Goal: Task Accomplishment & Management: Complete application form

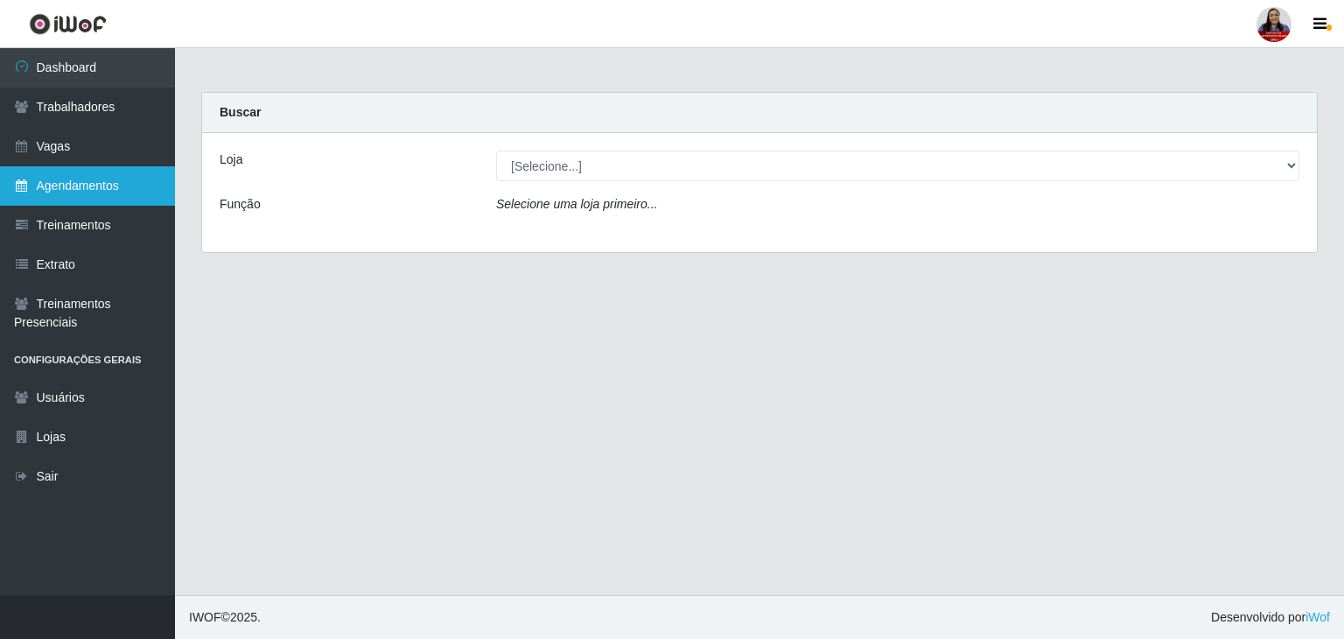
click at [67, 193] on link "Agendamentos" at bounding box center [87, 185] width 175 height 39
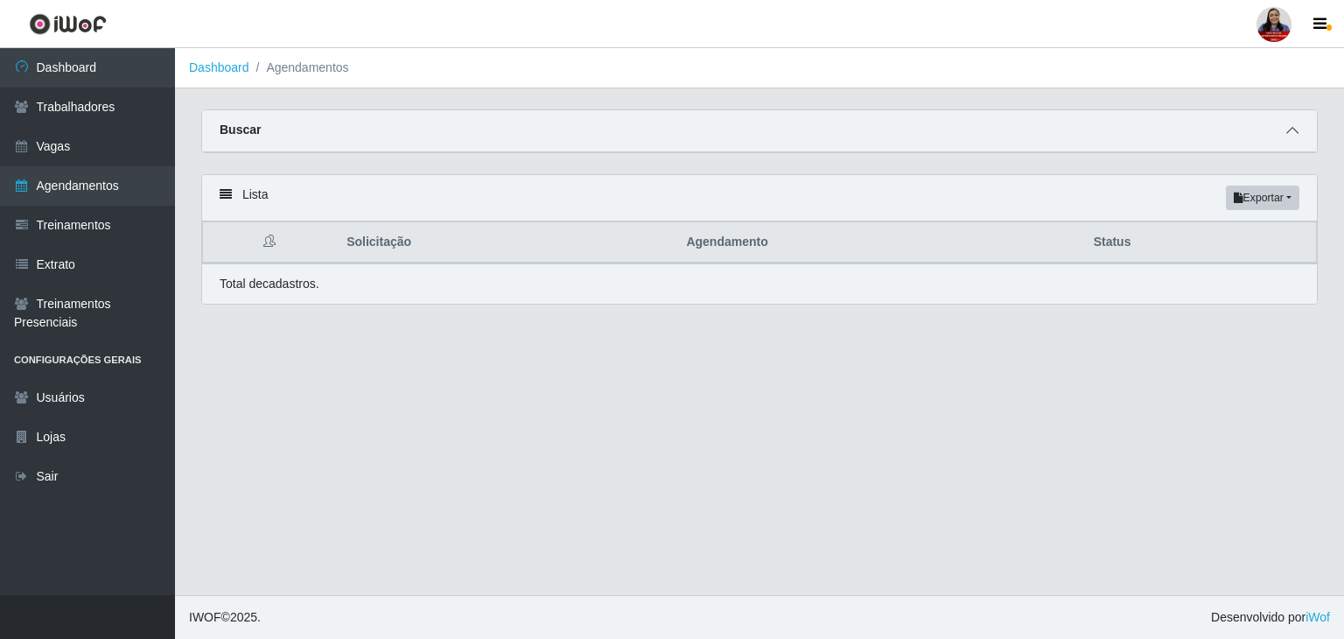
click at [1299, 133] on span at bounding box center [1292, 131] width 21 height 20
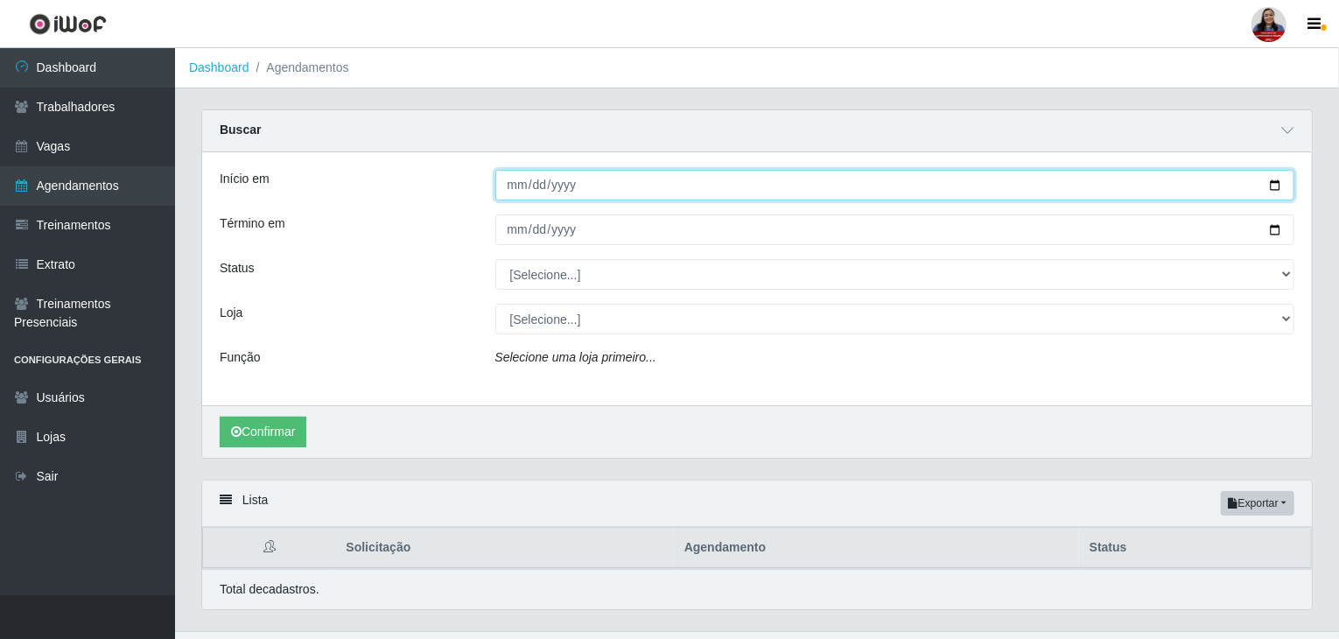
click at [1279, 183] on input "Início em" at bounding box center [895, 185] width 800 height 31
type input "[DATE]"
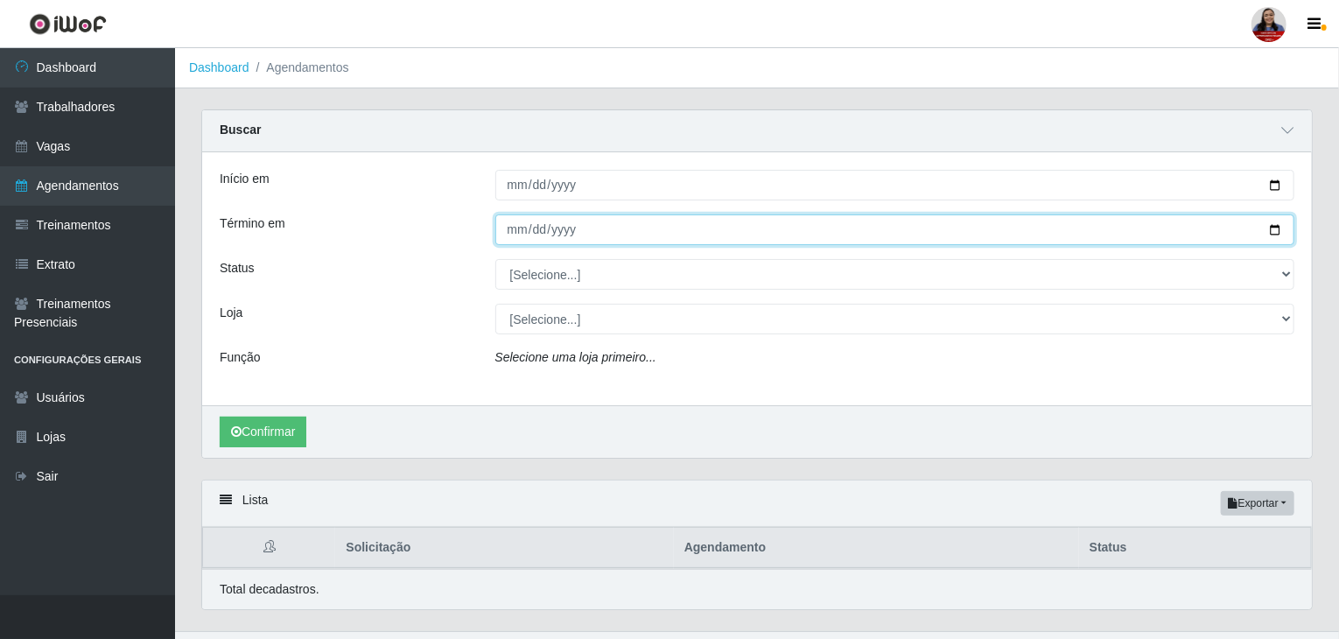
drag, startPoint x: 1278, startPoint y: 230, endPoint x: 1271, endPoint y: 235, distance: 9.5
click at [1278, 230] on input "Término em" at bounding box center [895, 229] width 800 height 31
type input "[DATE]"
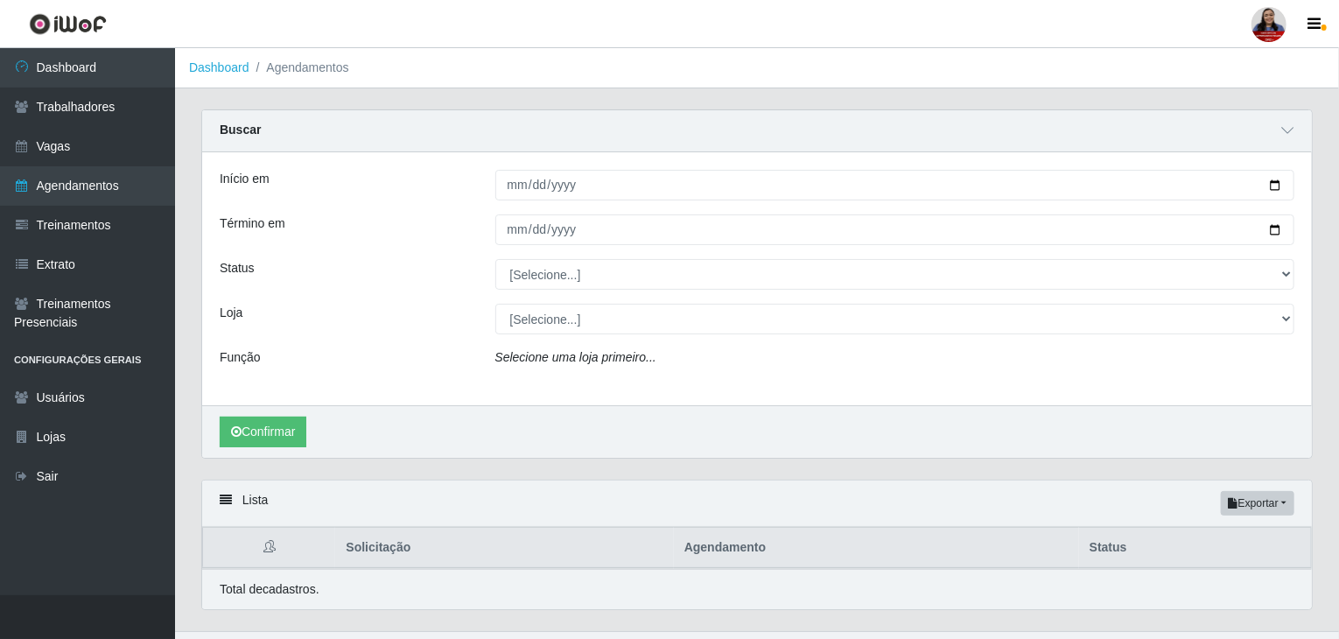
click at [453, 316] on div "Loja" at bounding box center [345, 319] width 276 height 31
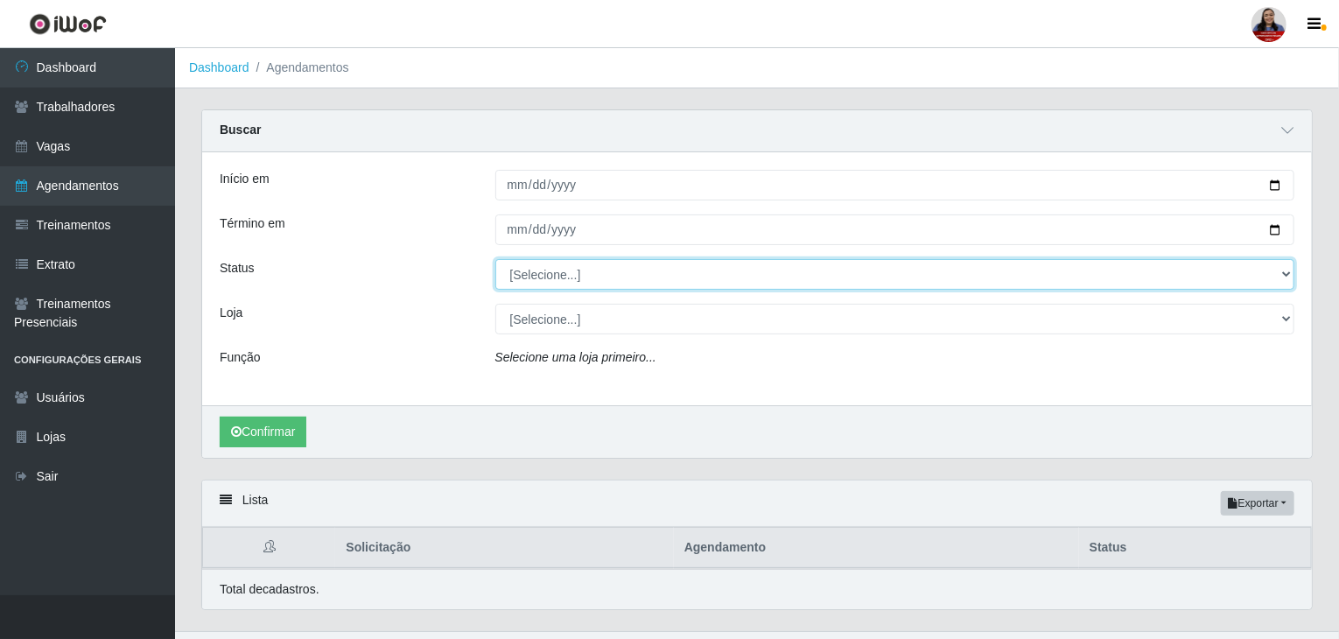
click at [525, 270] on select "[Selecione...] AGENDADO AGUARDANDO LIBERAR EM ANDAMENTO EM REVISÃO FINALIZADO C…" at bounding box center [895, 274] width 800 height 31
select select "AGENDADO"
click at [495, 259] on select "[Selecione...] AGENDADO AGUARDANDO LIBERAR EM ANDAMENTO EM REVISÃO FINALIZADO C…" at bounding box center [895, 274] width 800 height 31
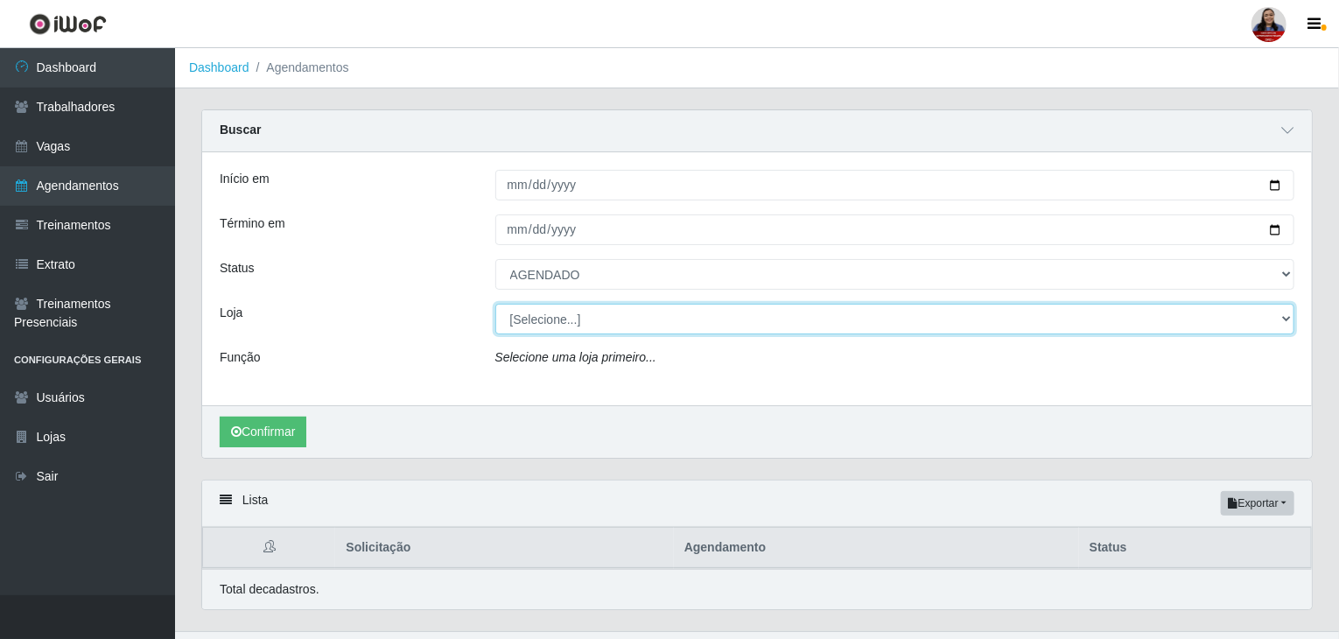
click at [526, 320] on select "[Selecione...] Hiper [GEOGRAPHIC_DATA] - [GEOGRAPHIC_DATA][PERSON_NAME] Hiper […" at bounding box center [895, 319] width 800 height 31
select select "463"
click at [495, 304] on select "[Selecione...] Hiper [GEOGRAPHIC_DATA] - [GEOGRAPHIC_DATA][PERSON_NAME] Hiper […" at bounding box center [895, 319] width 800 height 31
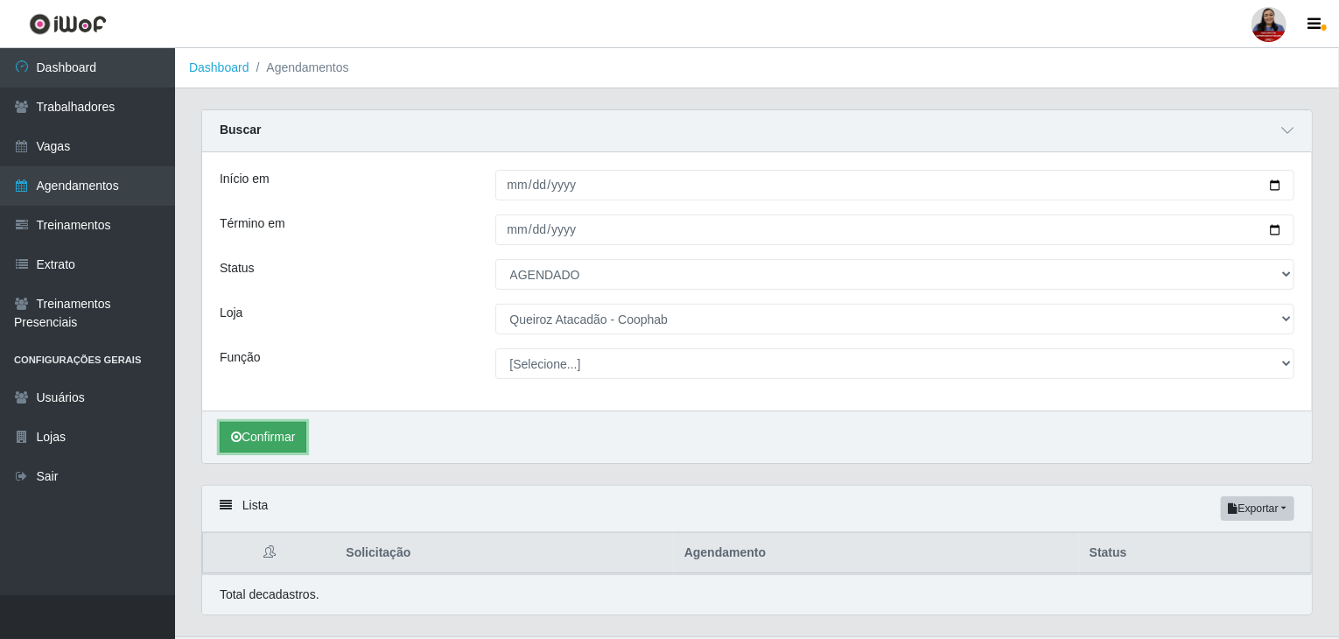
click at [280, 441] on button "Confirmar" at bounding box center [263, 437] width 87 height 31
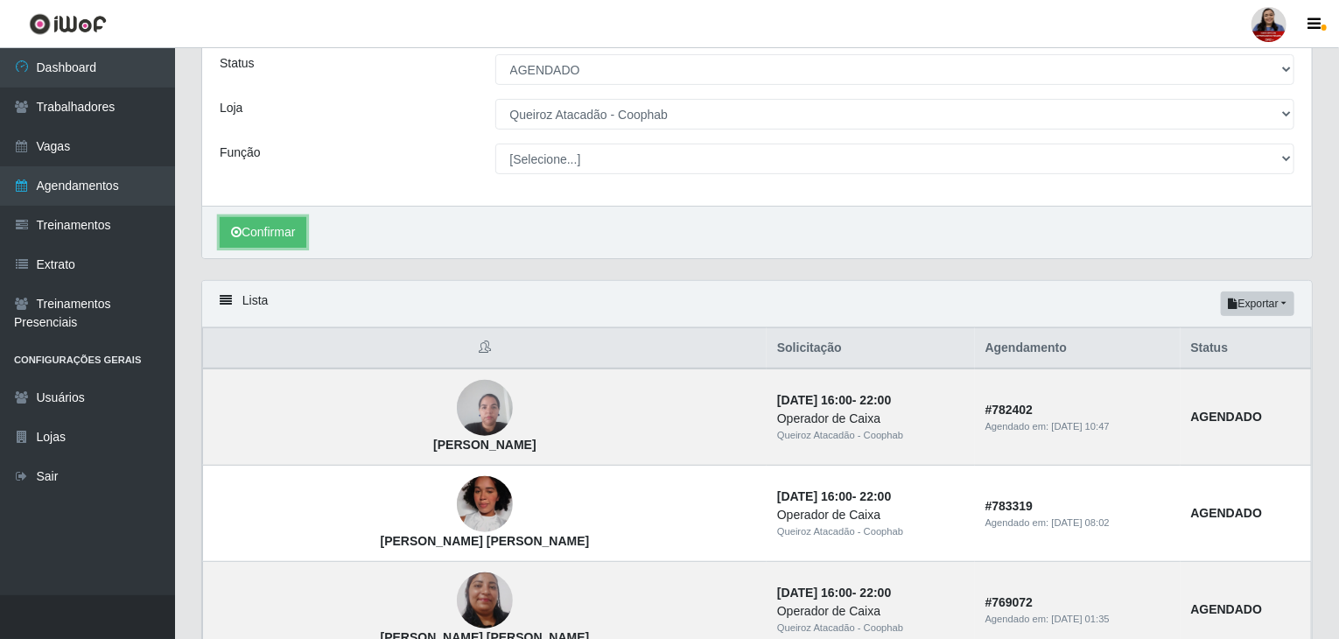
scroll to position [263, 0]
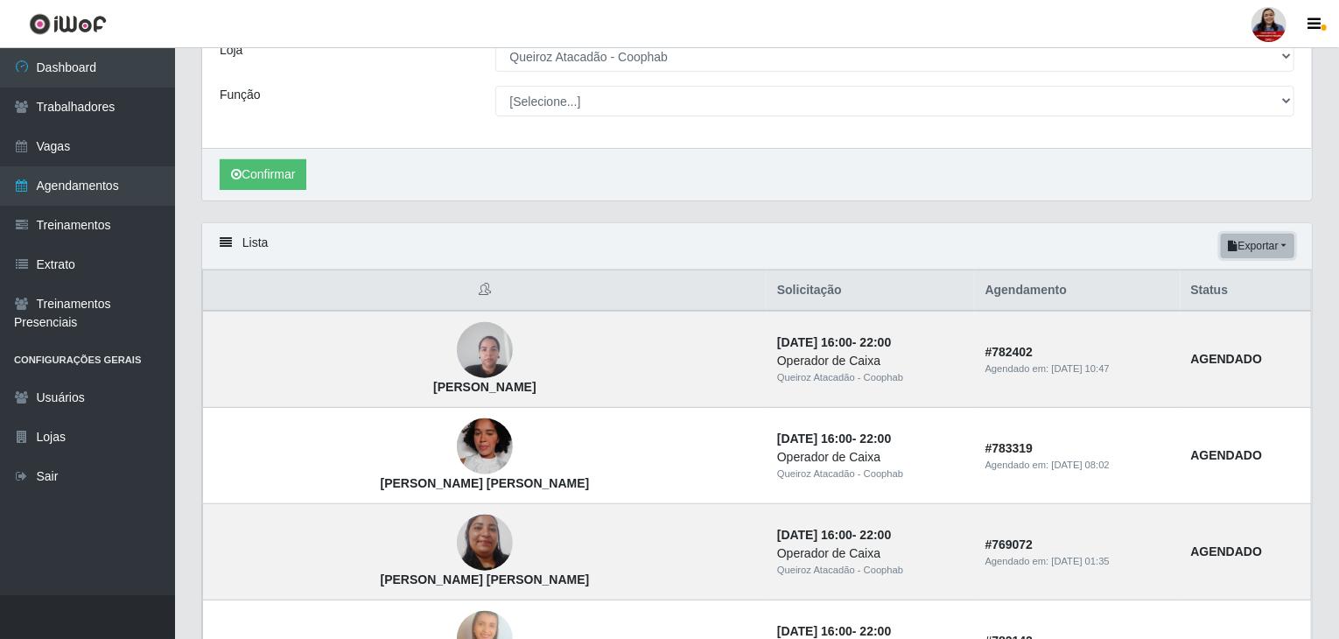
click at [1266, 244] on button "Exportar" at bounding box center [1258, 246] width 74 height 25
click at [1222, 318] on button "Excel" at bounding box center [1226, 316] width 138 height 36
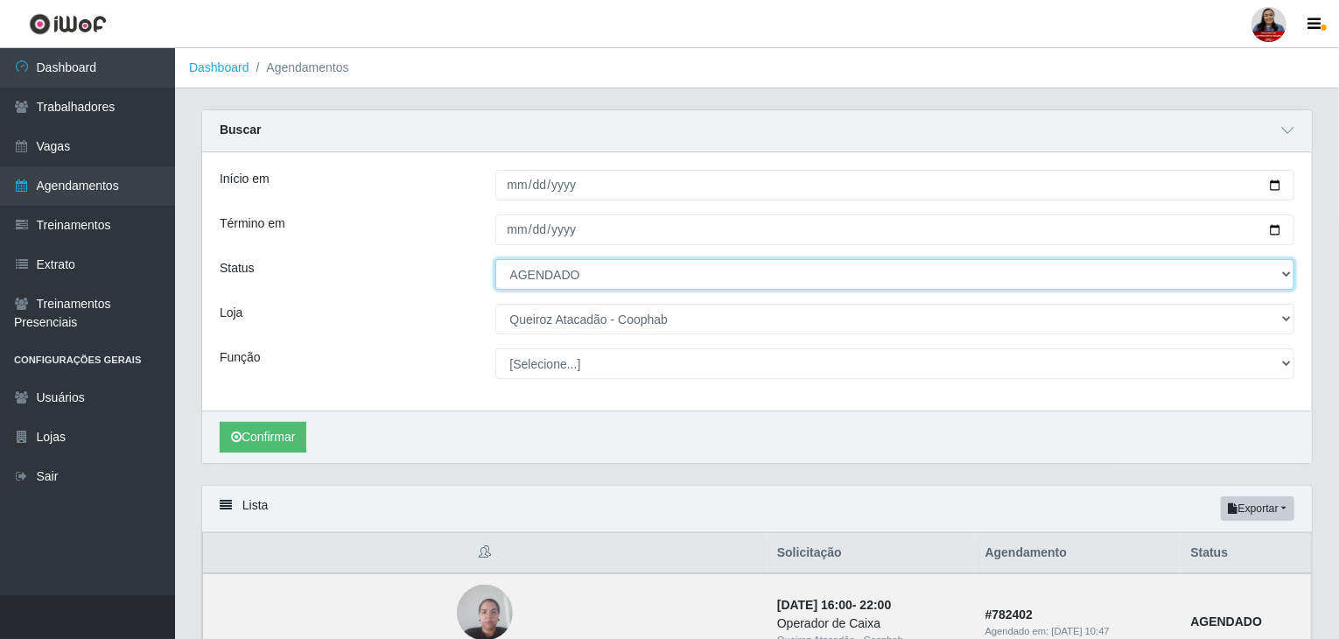
click at [550, 271] on select "[Selecione...] AGENDADO AGUARDANDO LIBERAR EM ANDAMENTO EM REVISÃO FINALIZADO C…" at bounding box center [895, 274] width 800 height 31
select select "FINALIZADO"
click at [495, 259] on select "[Selecione...] AGENDADO AGUARDANDO LIBERAR EM ANDAMENTO EM REVISÃO FINALIZADO C…" at bounding box center [895, 274] width 800 height 31
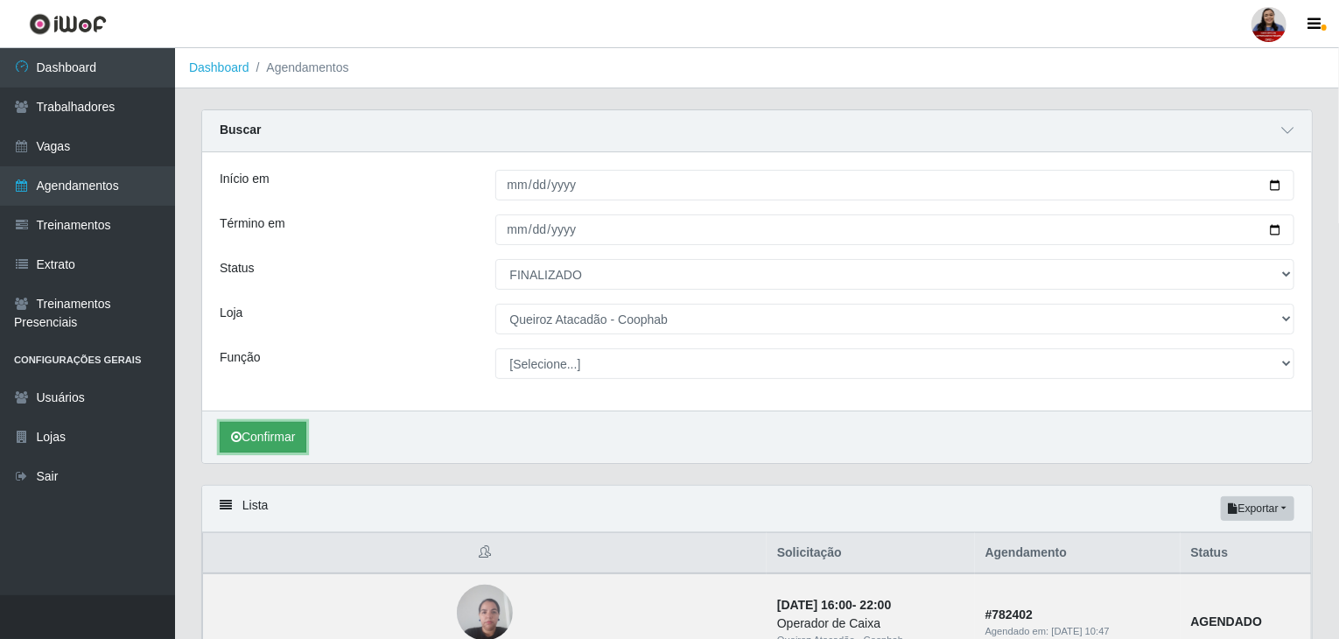
click at [270, 430] on button "Confirmar" at bounding box center [263, 437] width 87 height 31
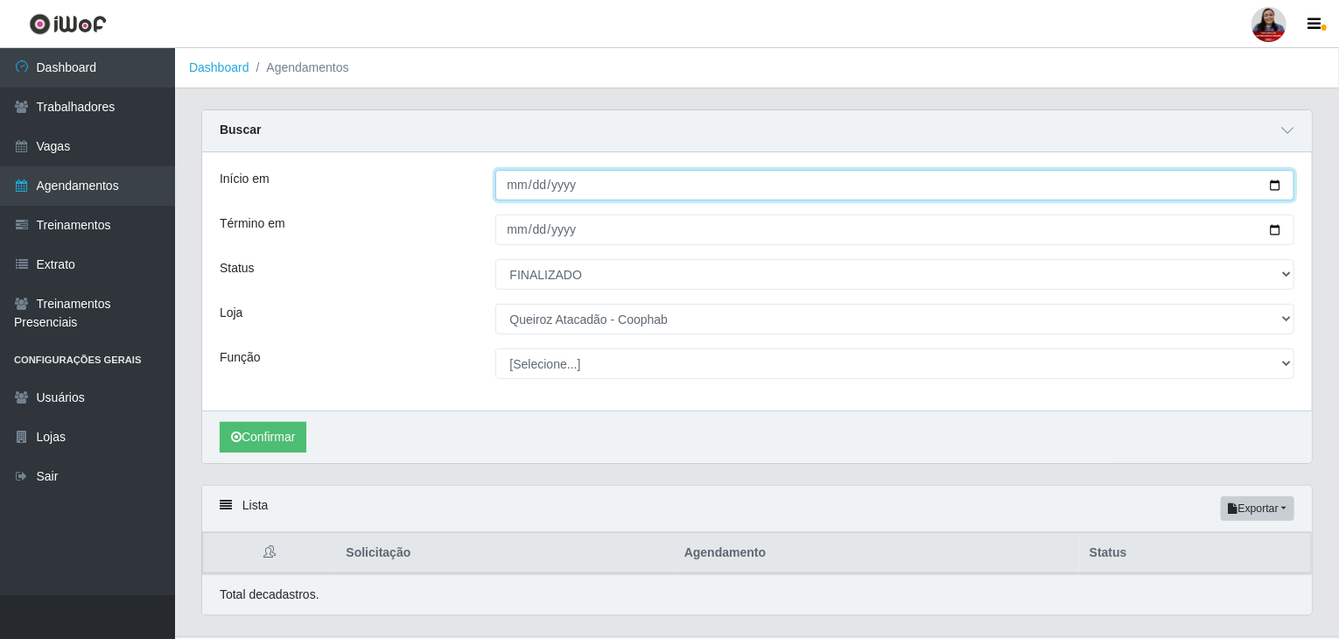
click at [1275, 186] on input "[DATE]" at bounding box center [895, 185] width 800 height 31
type input "[DATE]"
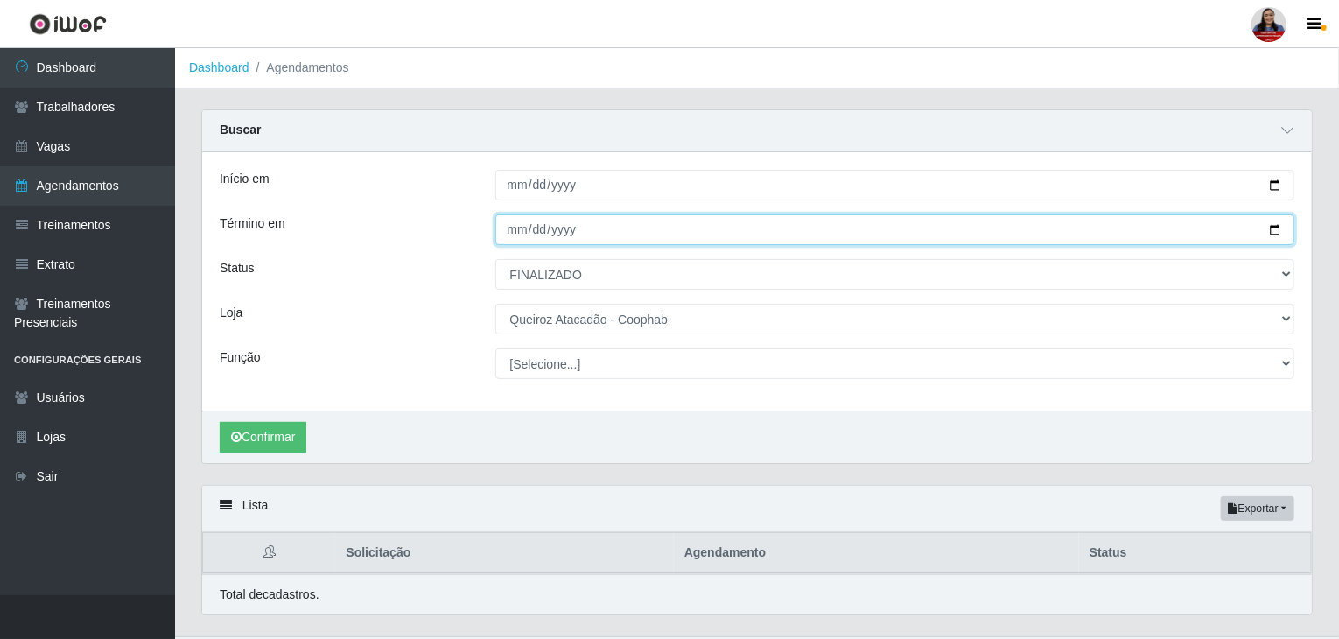
click at [1276, 230] on input "[DATE]" at bounding box center [895, 229] width 800 height 31
type input "[DATE]"
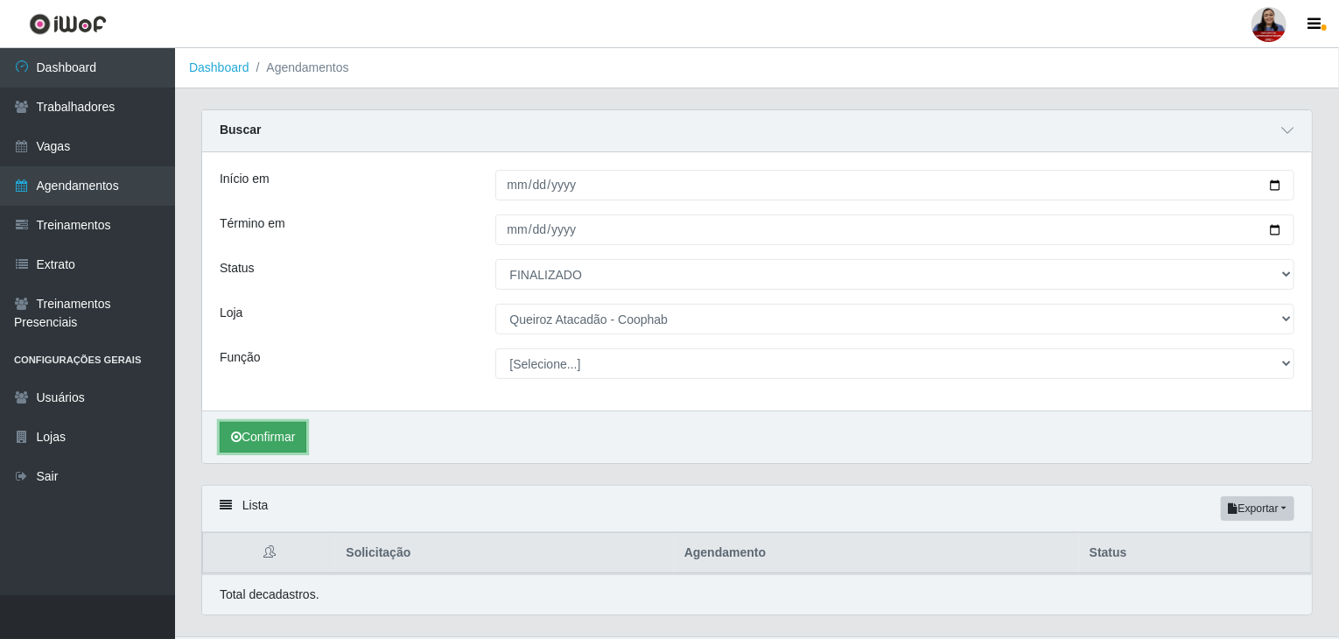
click at [299, 441] on button "Confirmar" at bounding box center [263, 437] width 87 height 31
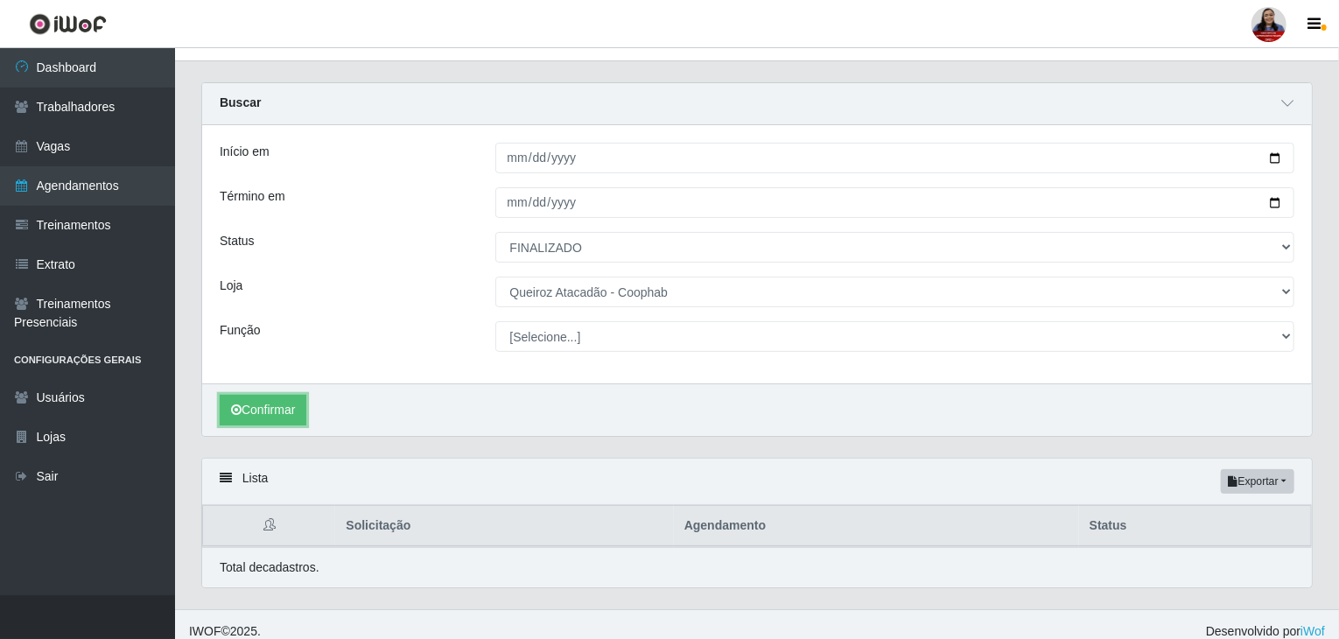
scroll to position [39, 0]
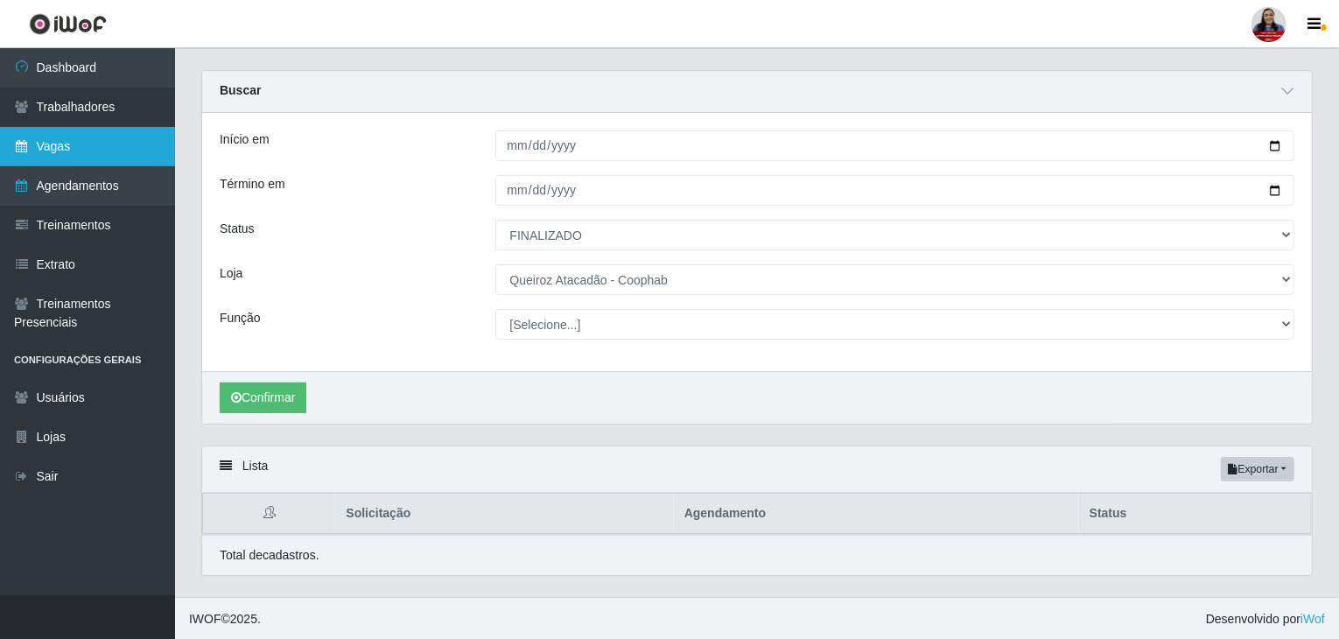
click at [81, 139] on link "Vagas" at bounding box center [87, 146] width 175 height 39
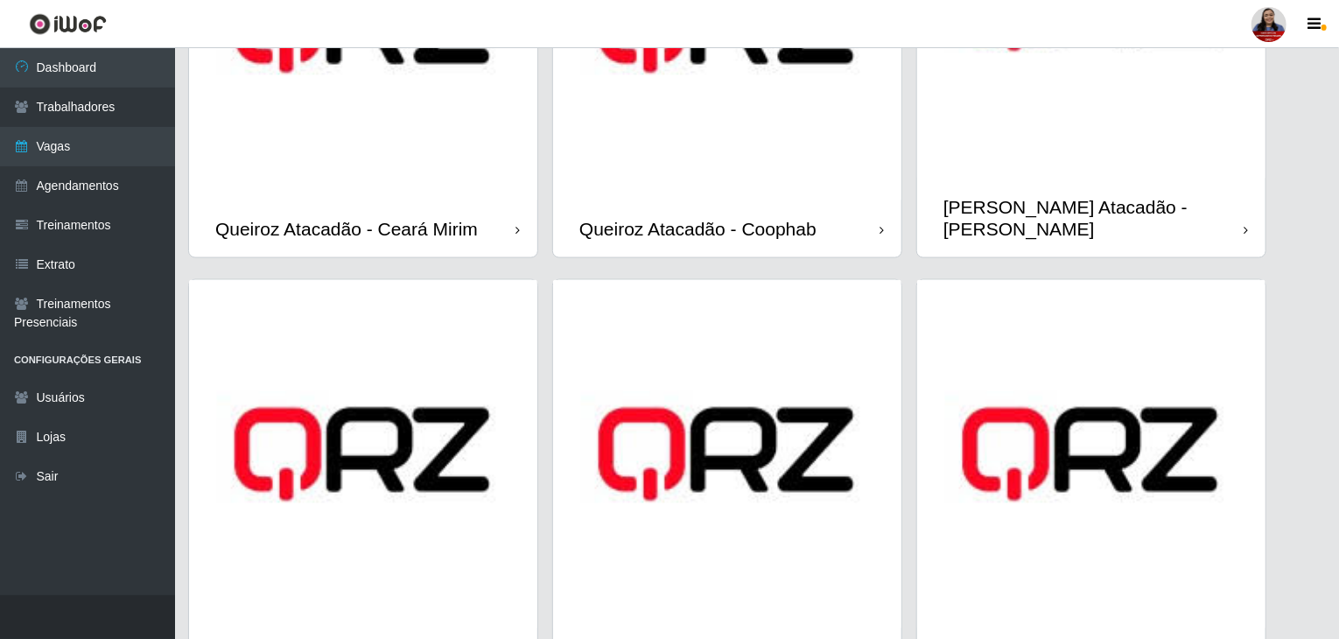
scroll to position [1225, 0]
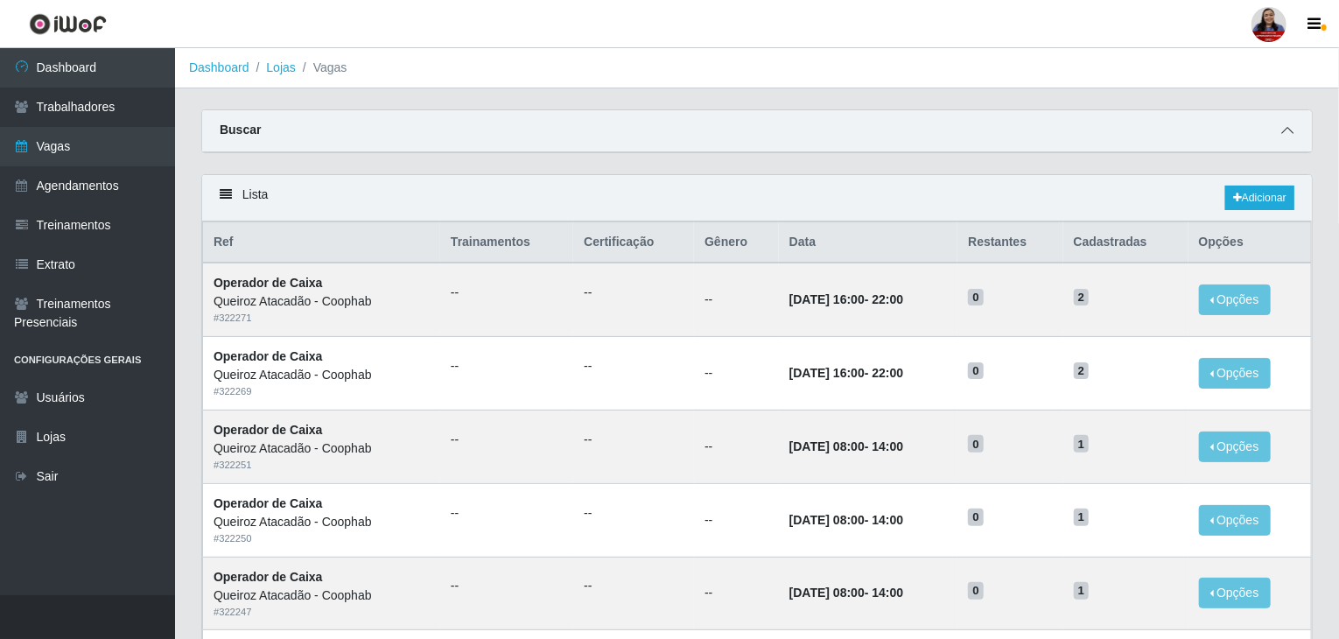
click at [1288, 125] on icon at bounding box center [1287, 130] width 12 height 12
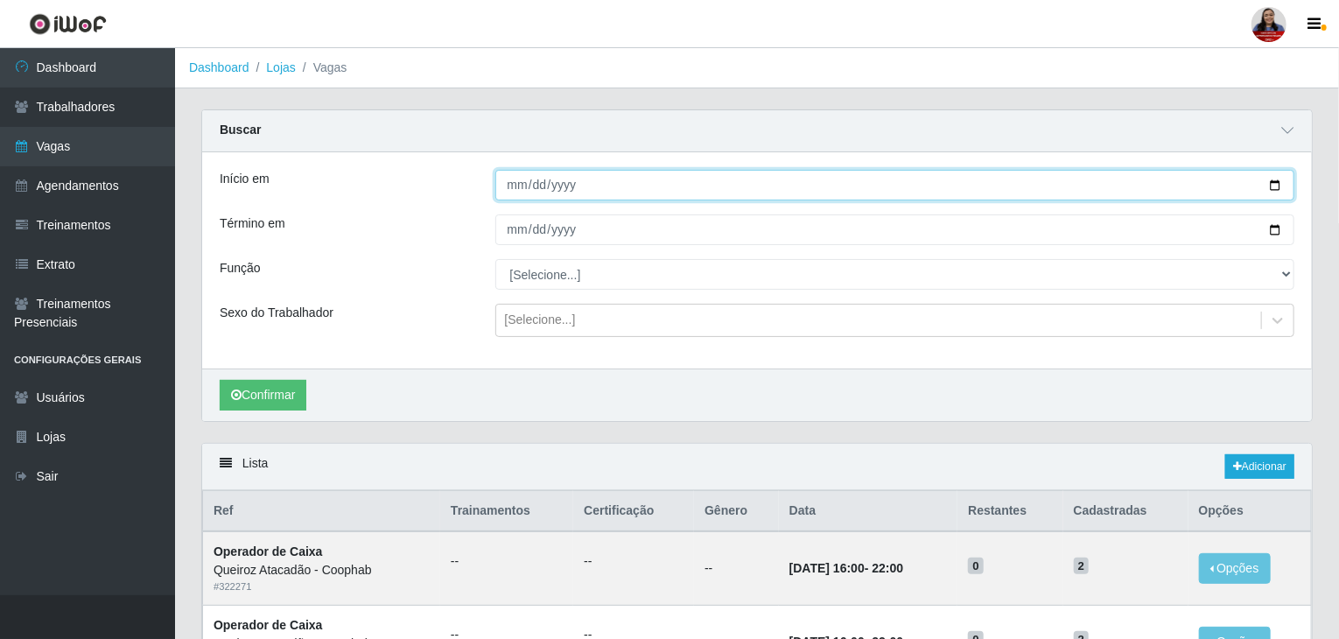
click at [1274, 191] on input "Início em" at bounding box center [895, 185] width 800 height 31
type input "[DATE]"
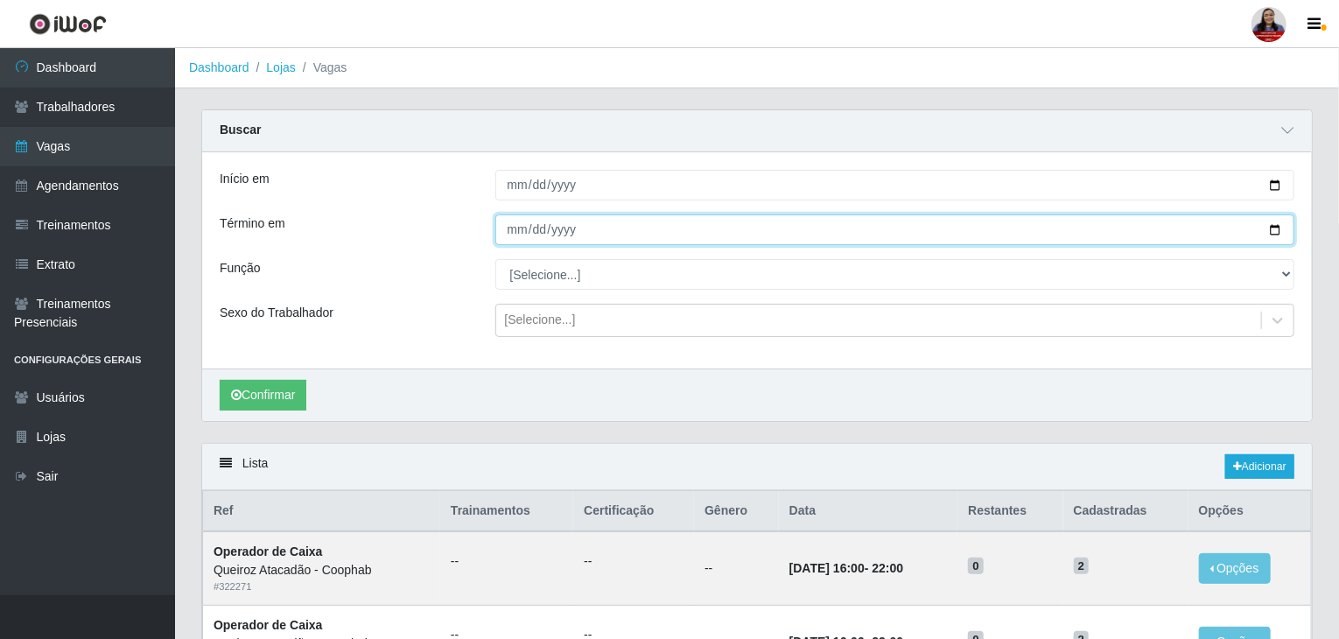
click at [1271, 232] on input "Término em" at bounding box center [895, 229] width 800 height 31
click at [1278, 233] on input "[DATE]" at bounding box center [895, 229] width 800 height 31
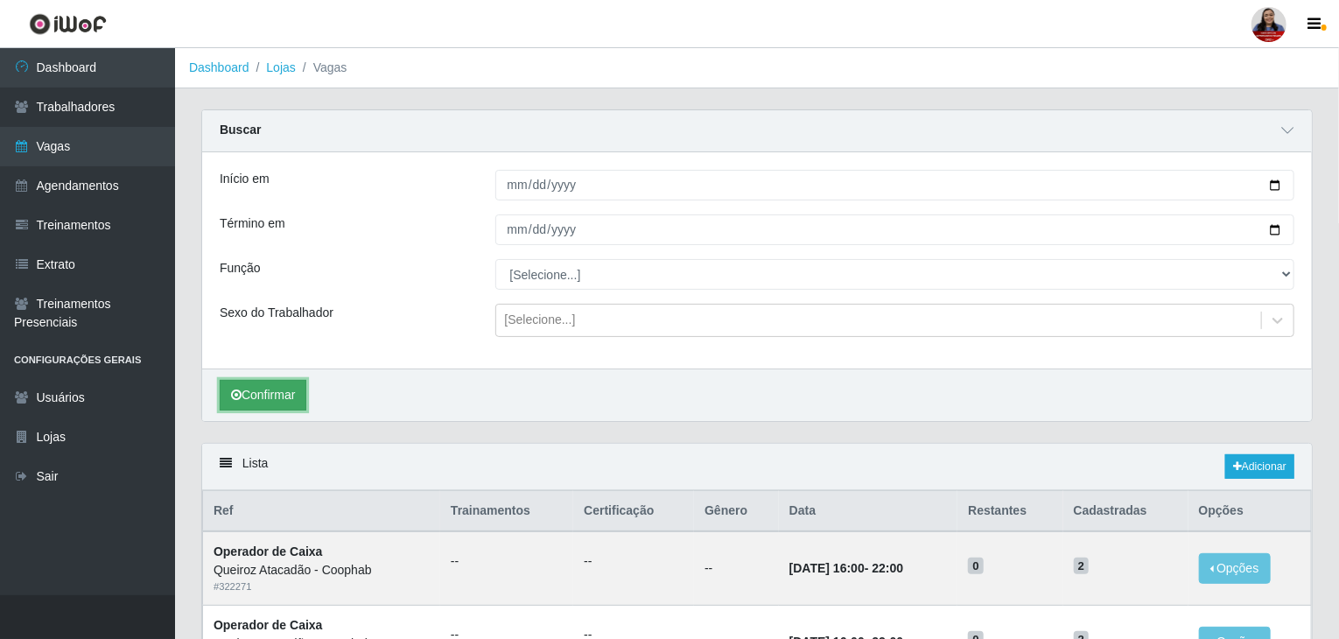
click at [298, 393] on button "Confirmar" at bounding box center [263, 395] width 87 height 31
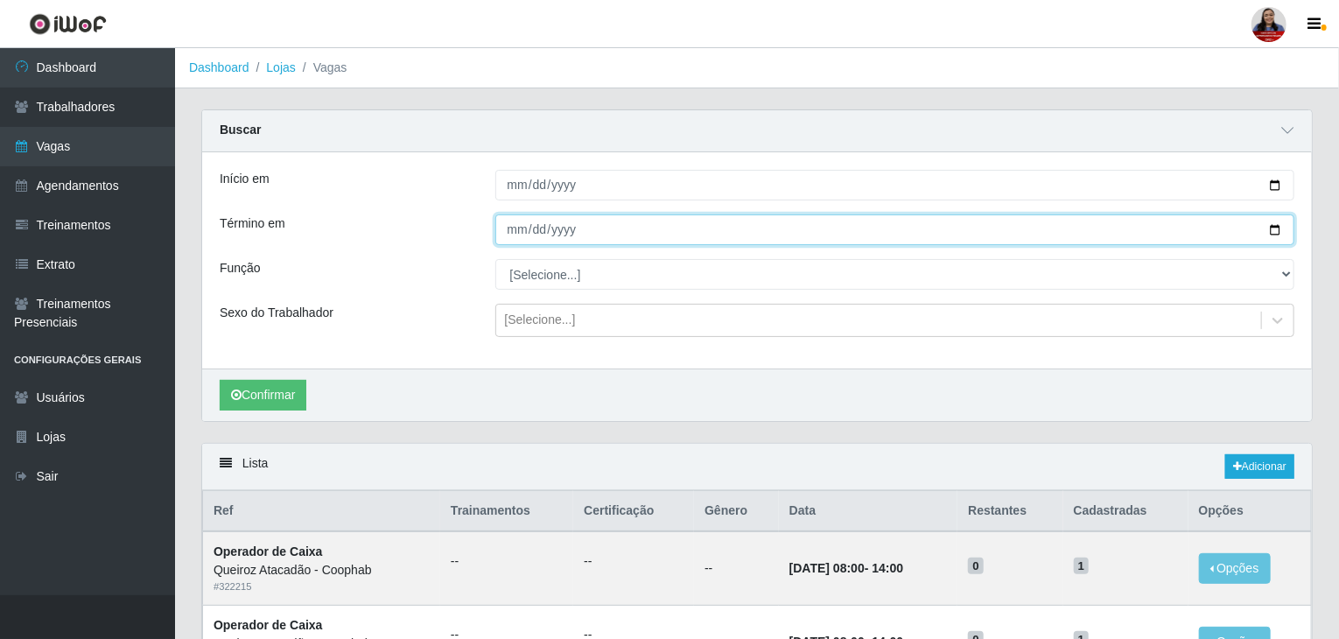
click at [1278, 235] on input "[DATE]" at bounding box center [895, 229] width 800 height 31
type input "[DATE]"
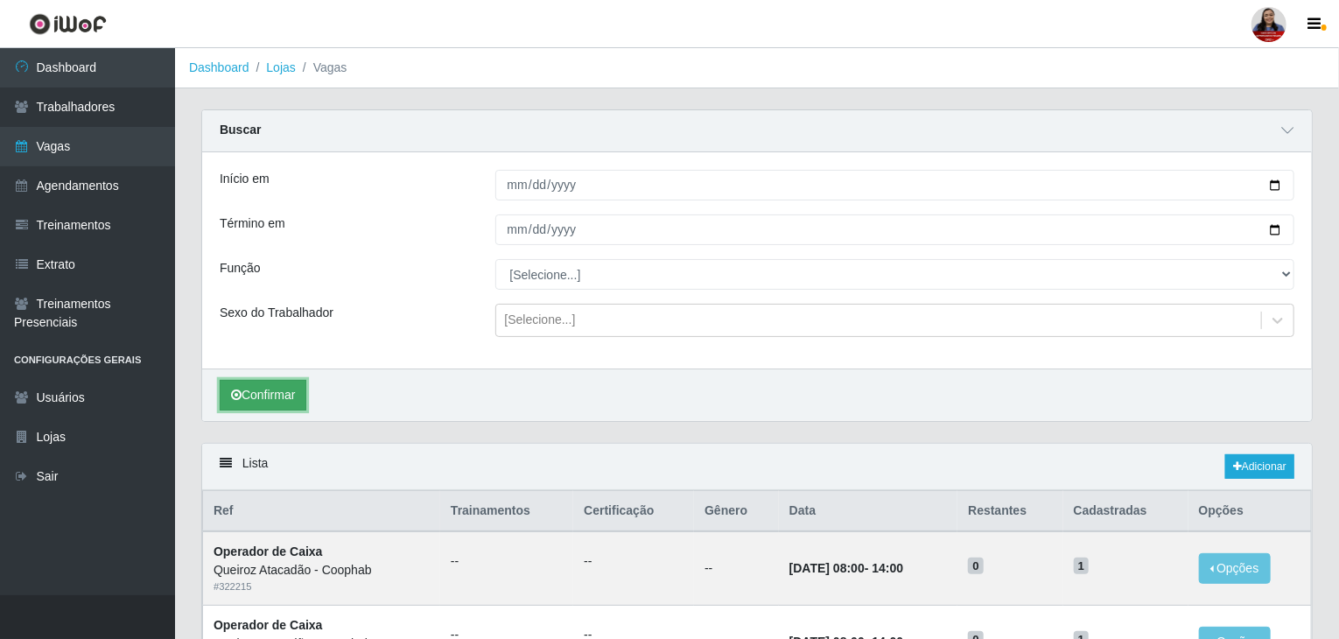
click at [295, 397] on button "Confirmar" at bounding box center [263, 395] width 87 height 31
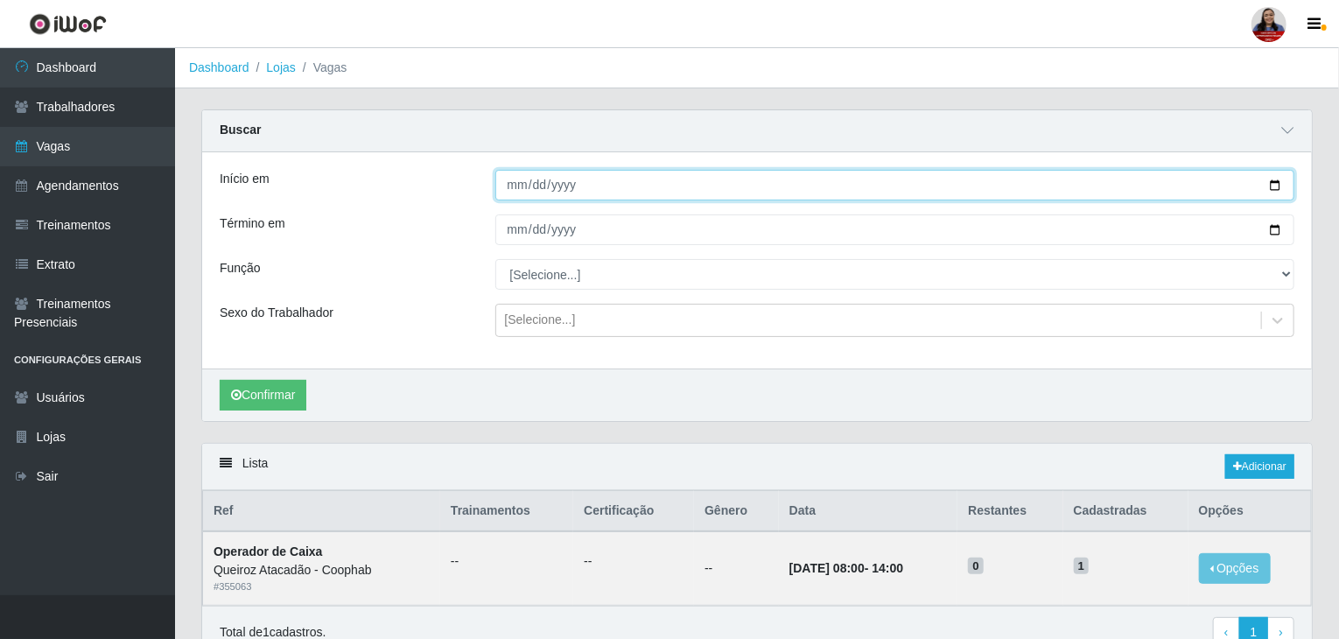
click at [1275, 185] on input "[DATE]" at bounding box center [895, 185] width 800 height 31
type input "[DATE]"
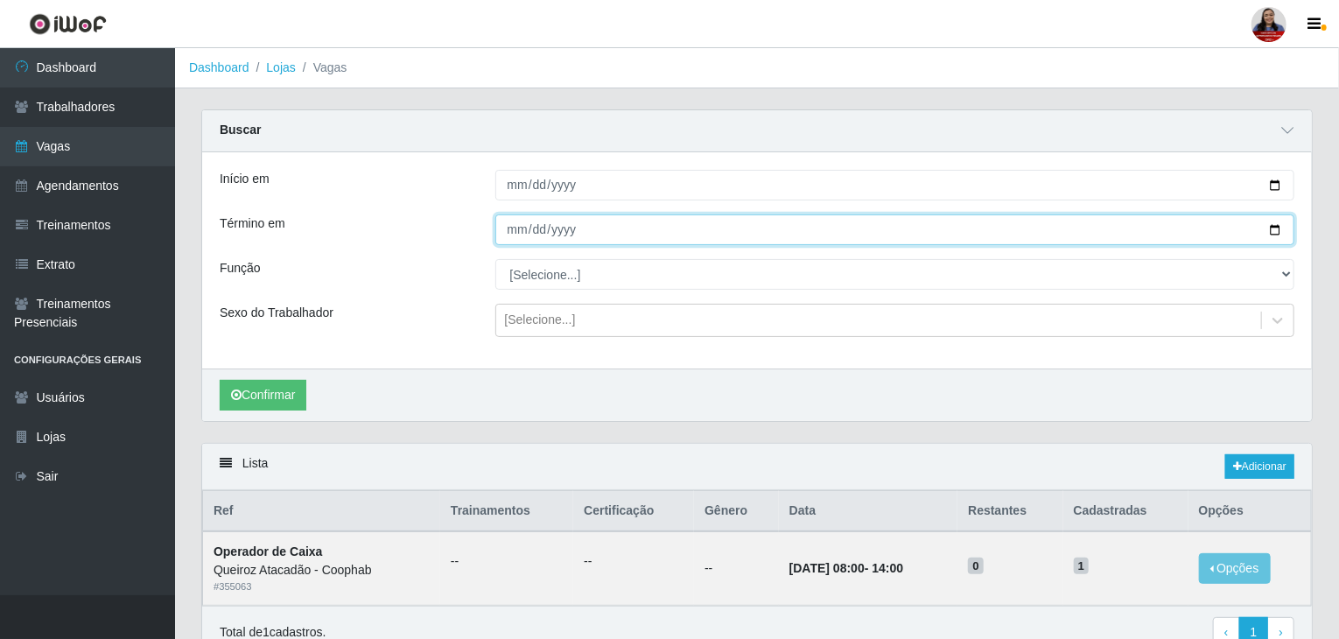
click at [1280, 229] on input "[DATE]" at bounding box center [895, 229] width 800 height 31
type input "[DATE]"
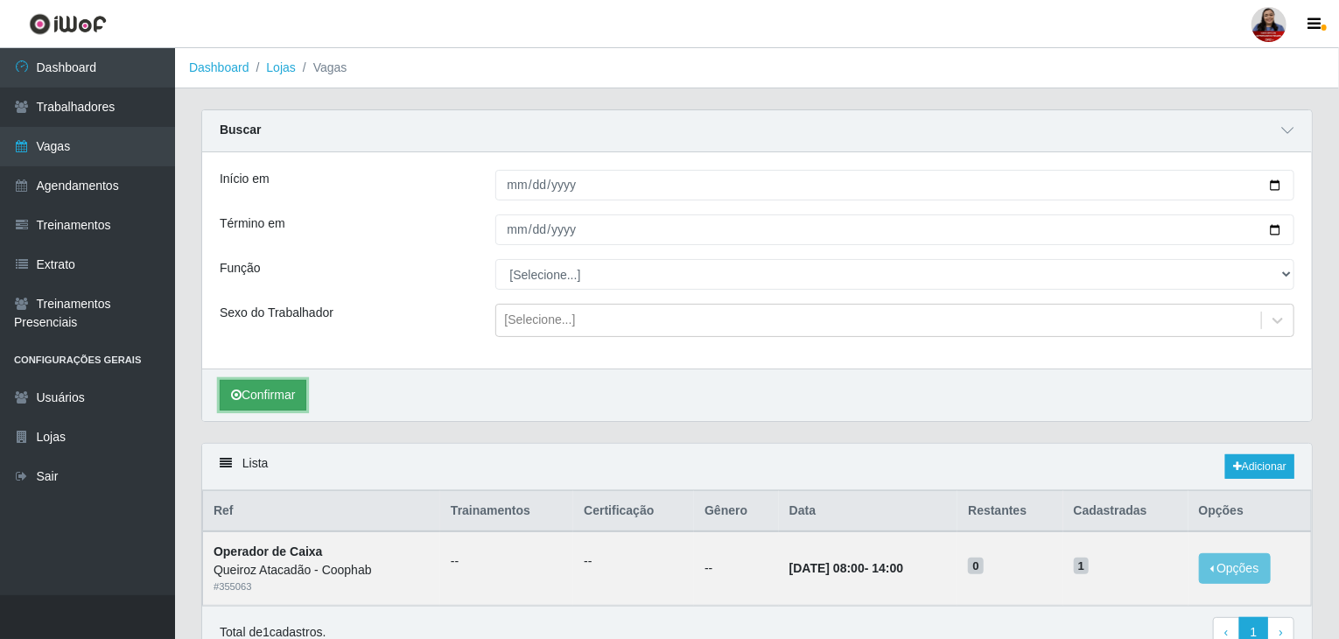
click at [259, 386] on button "Confirmar" at bounding box center [263, 395] width 87 height 31
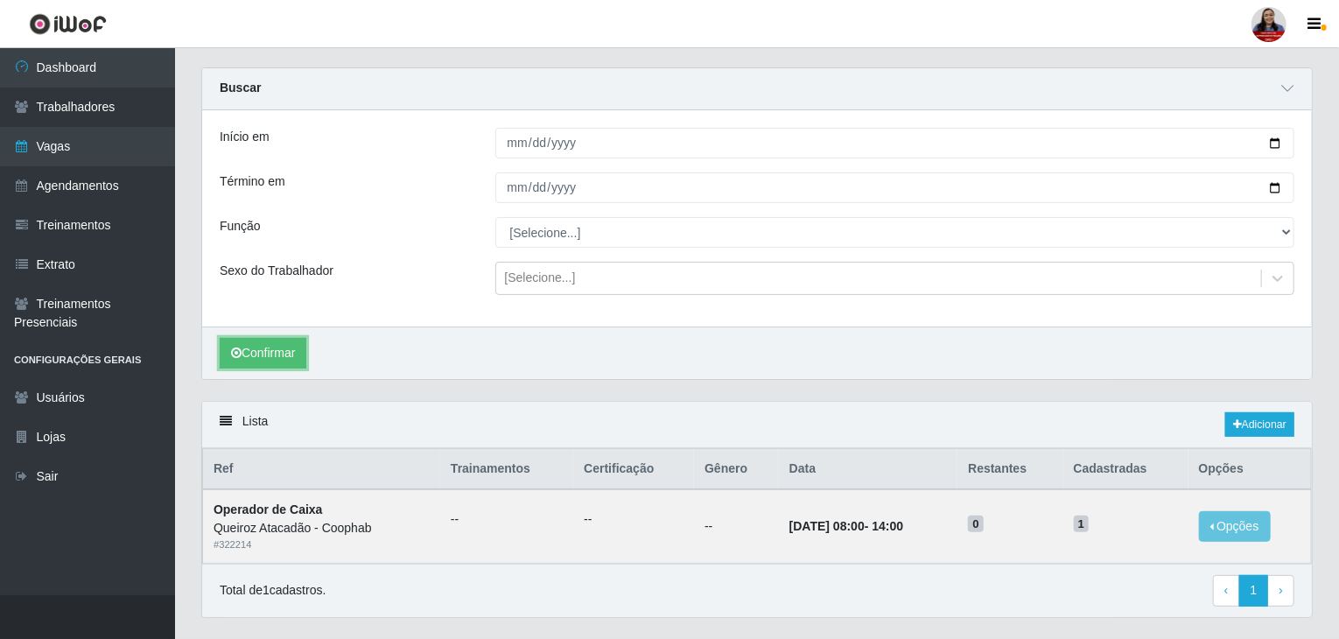
scroll to position [83, 0]
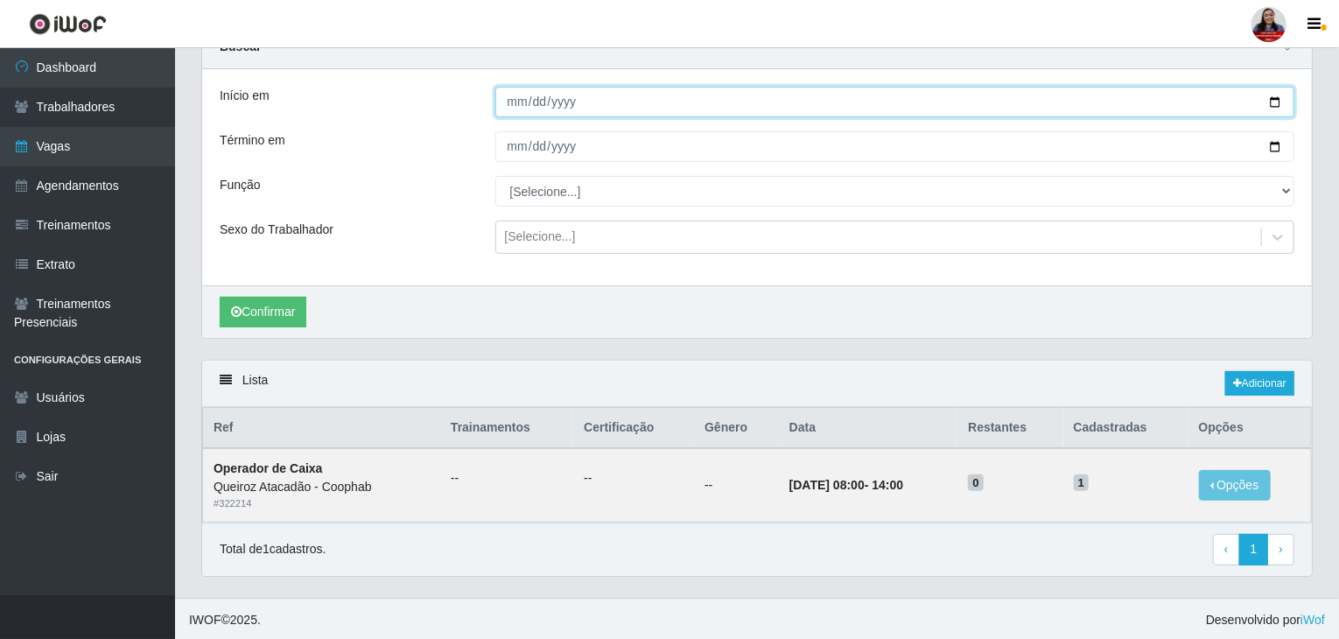
drag, startPoint x: 1273, startPoint y: 102, endPoint x: 1216, endPoint y: 143, distance: 70.2
click at [1272, 102] on input "[DATE]" at bounding box center [895, 102] width 800 height 31
type input "[DATE]"
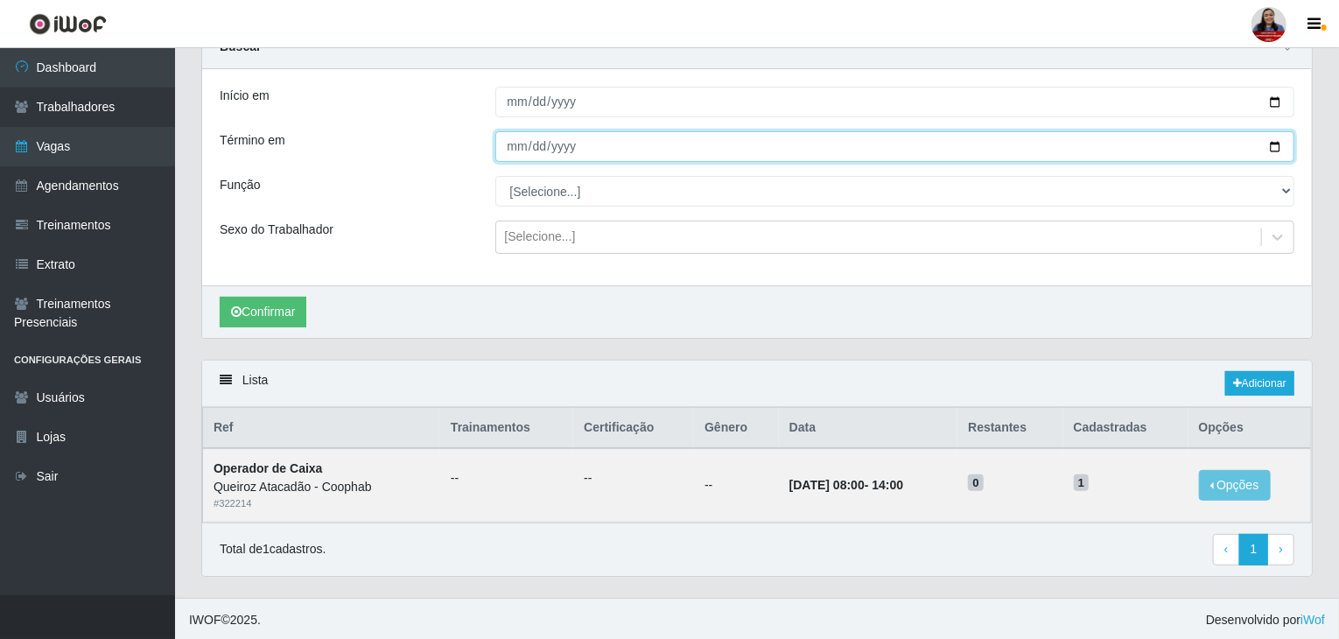
click at [1271, 150] on input "[DATE]" at bounding box center [895, 146] width 800 height 31
type input "[DATE]"
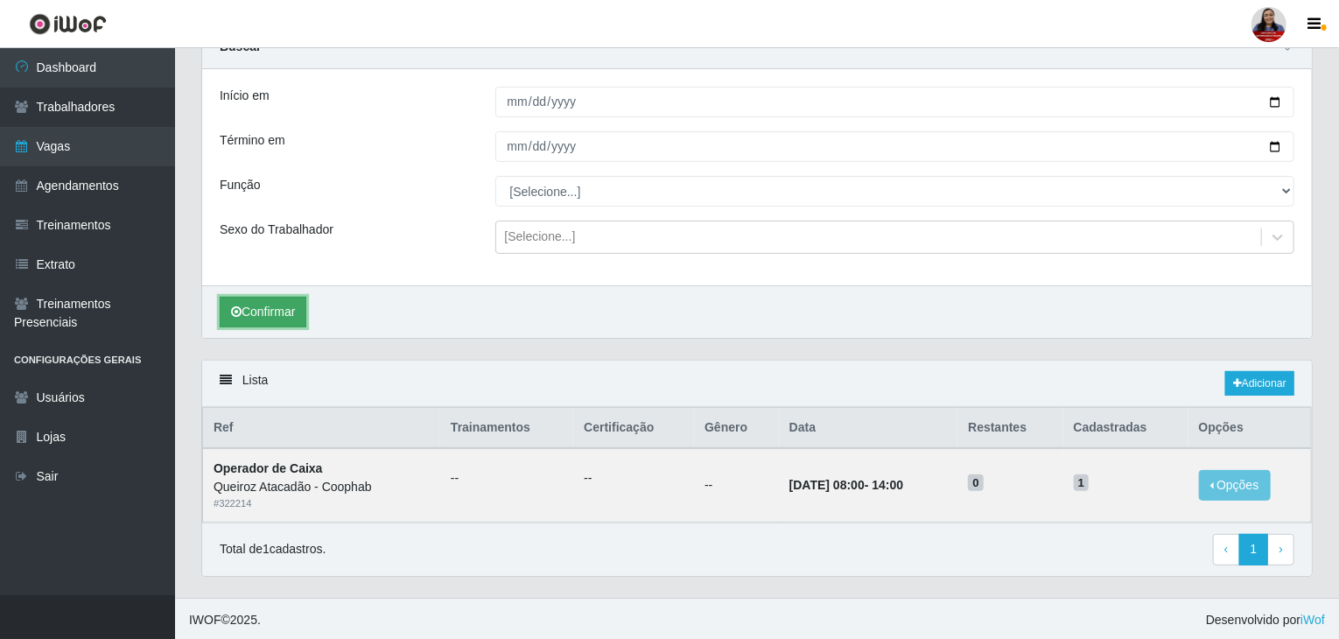
click at [300, 309] on button "Confirmar" at bounding box center [263, 312] width 87 height 31
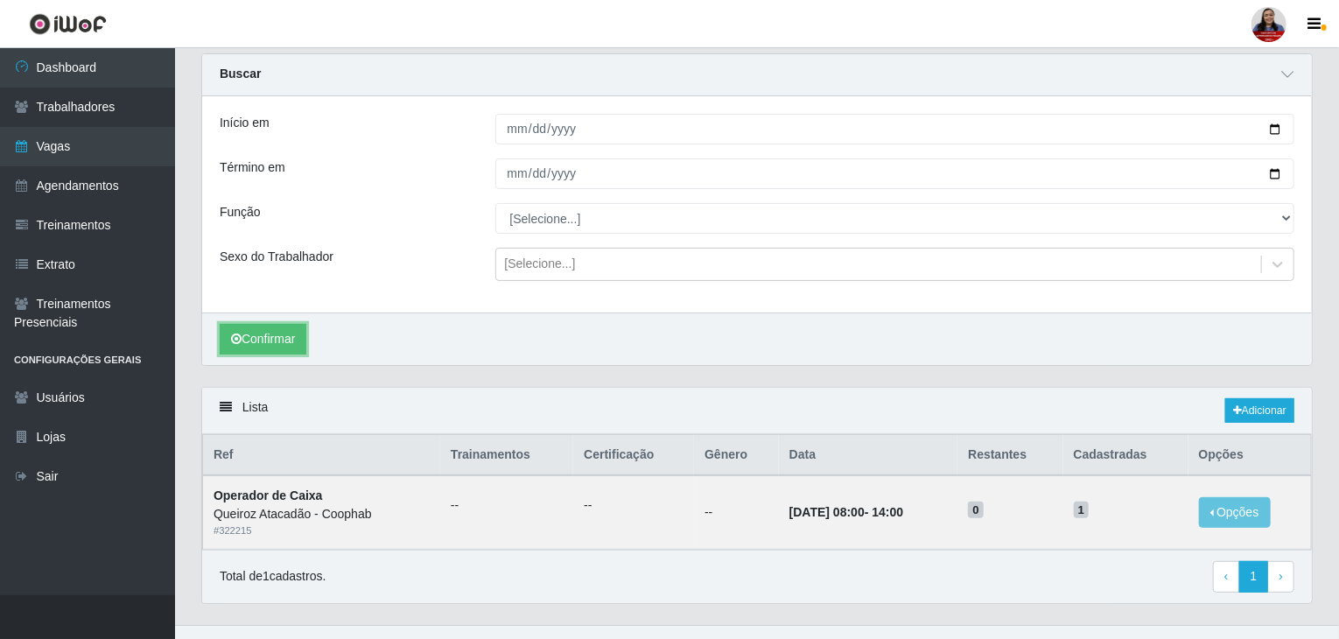
scroll to position [83, 0]
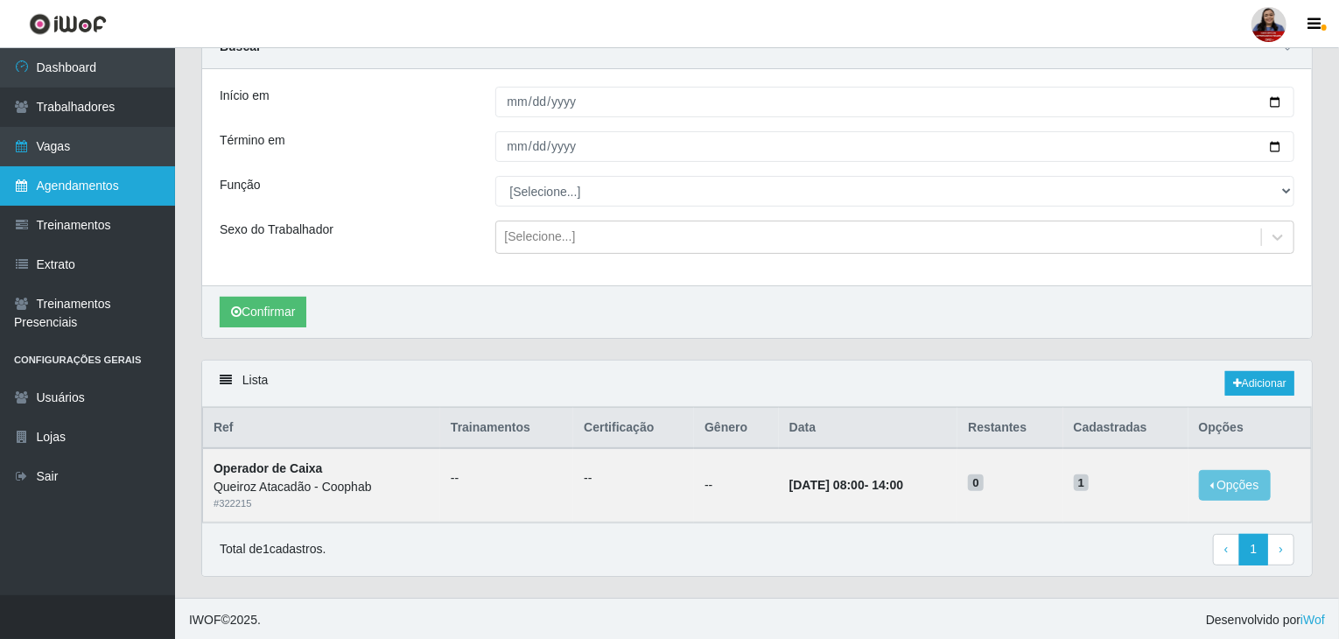
click at [116, 178] on link "Agendamentos" at bounding box center [87, 185] width 175 height 39
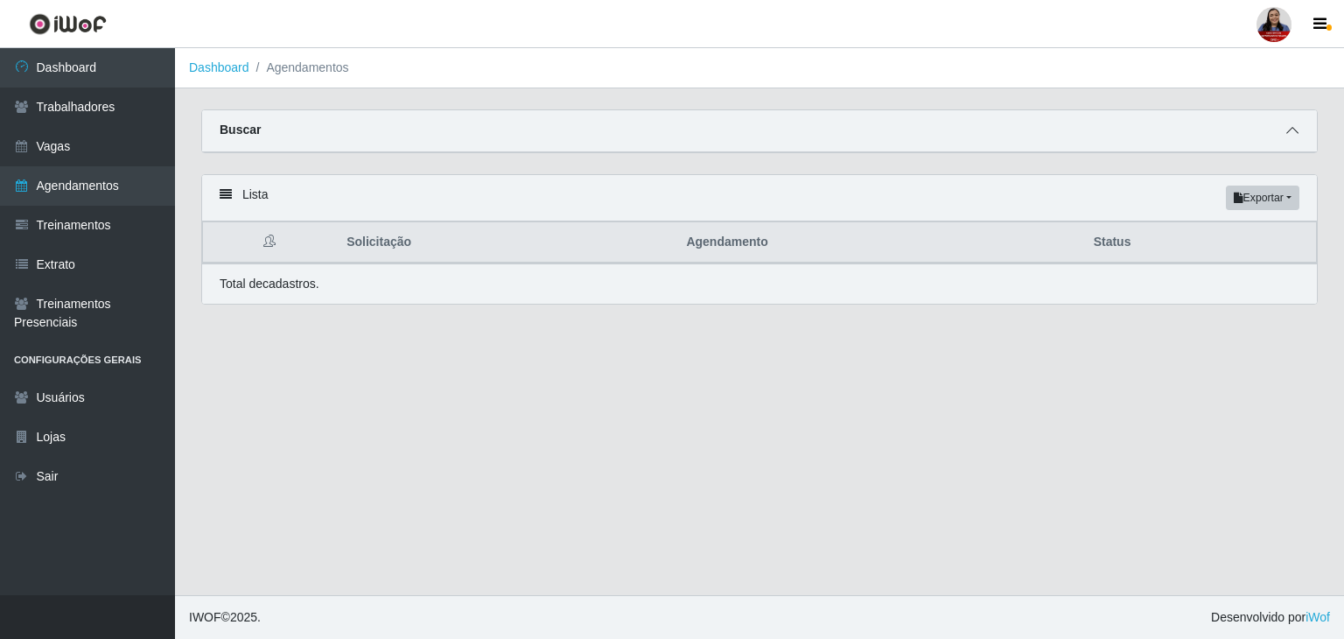
click at [1296, 132] on icon at bounding box center [1292, 130] width 12 height 12
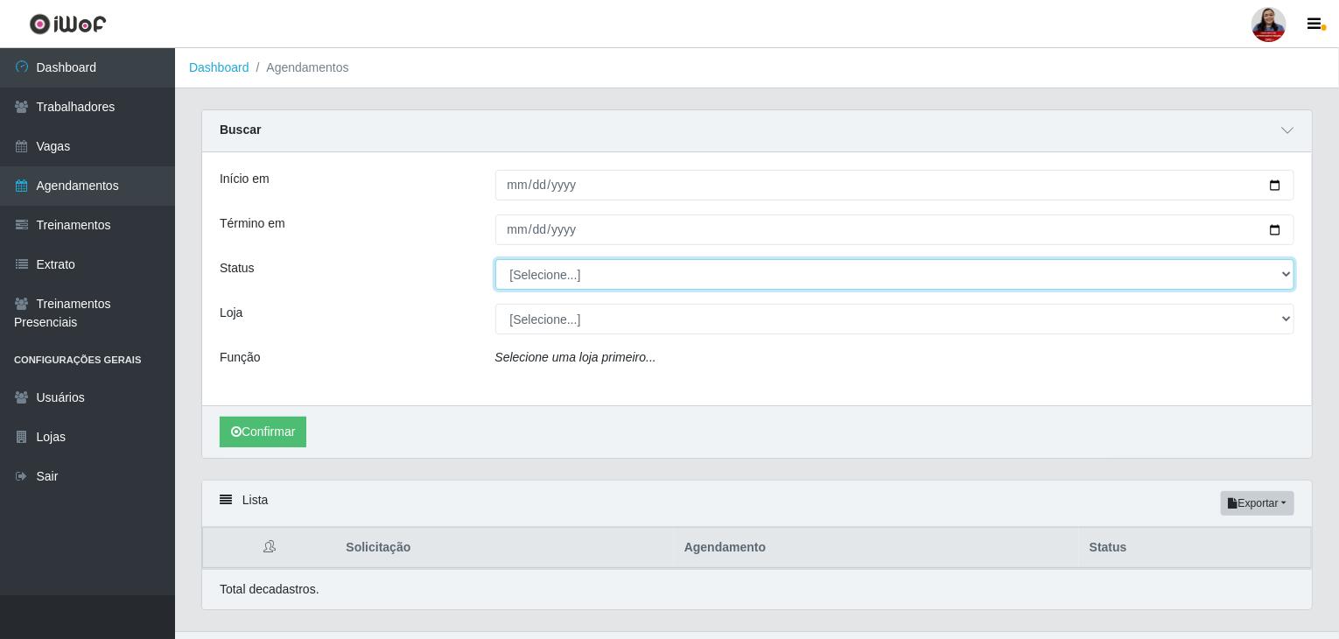
click at [536, 281] on select "[Selecione...] AGENDADO AGUARDANDO LIBERAR EM ANDAMENTO EM REVISÃO FINALIZADO C…" at bounding box center [895, 274] width 800 height 31
select select "FINALIZADO"
click at [495, 259] on select "[Selecione...] AGENDADO AGUARDANDO LIBERAR EM ANDAMENTO EM REVISÃO FINALIZADO C…" at bounding box center [895, 274] width 800 height 31
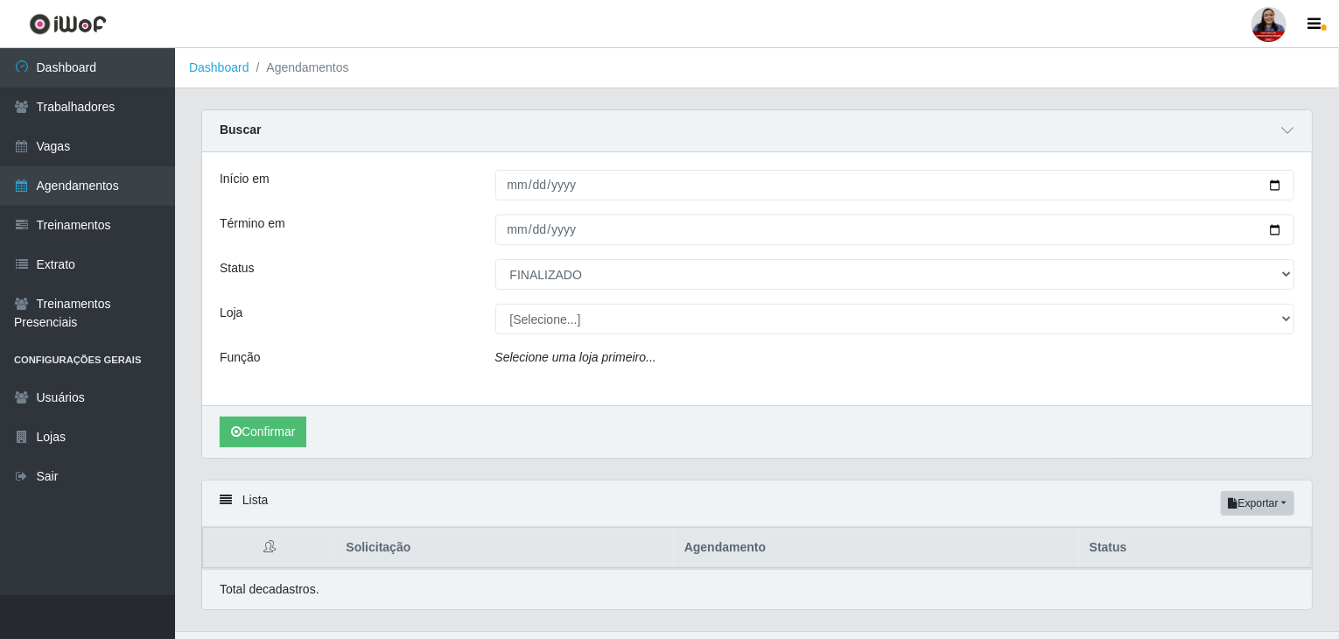
click at [324, 359] on div "Função" at bounding box center [345, 360] width 276 height 25
click at [94, 151] on link "Vagas" at bounding box center [87, 146] width 175 height 39
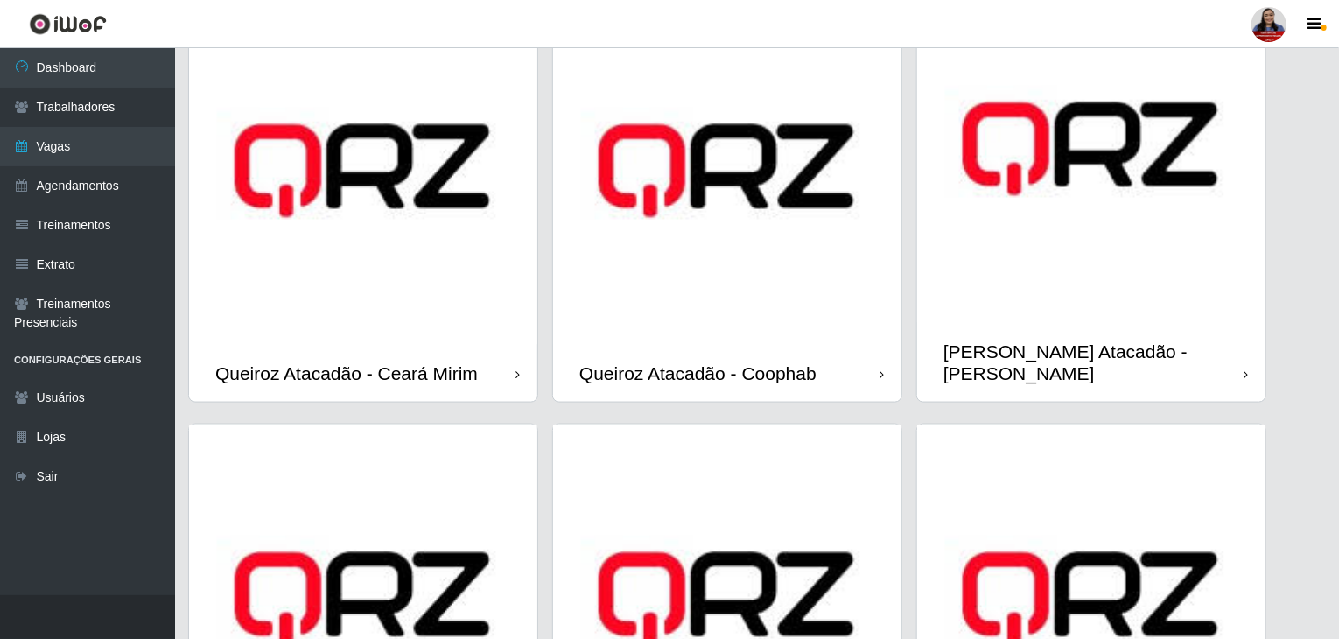
scroll to position [1050, 0]
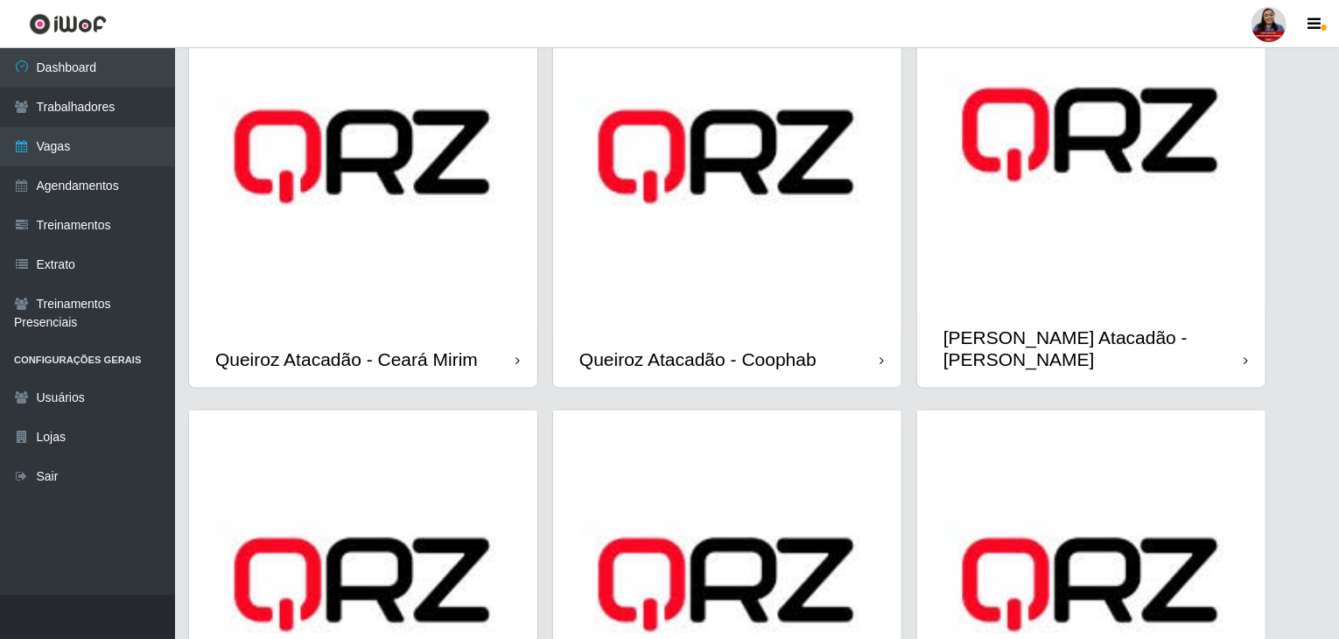
click at [736, 243] on img at bounding box center [727, 156] width 348 height 348
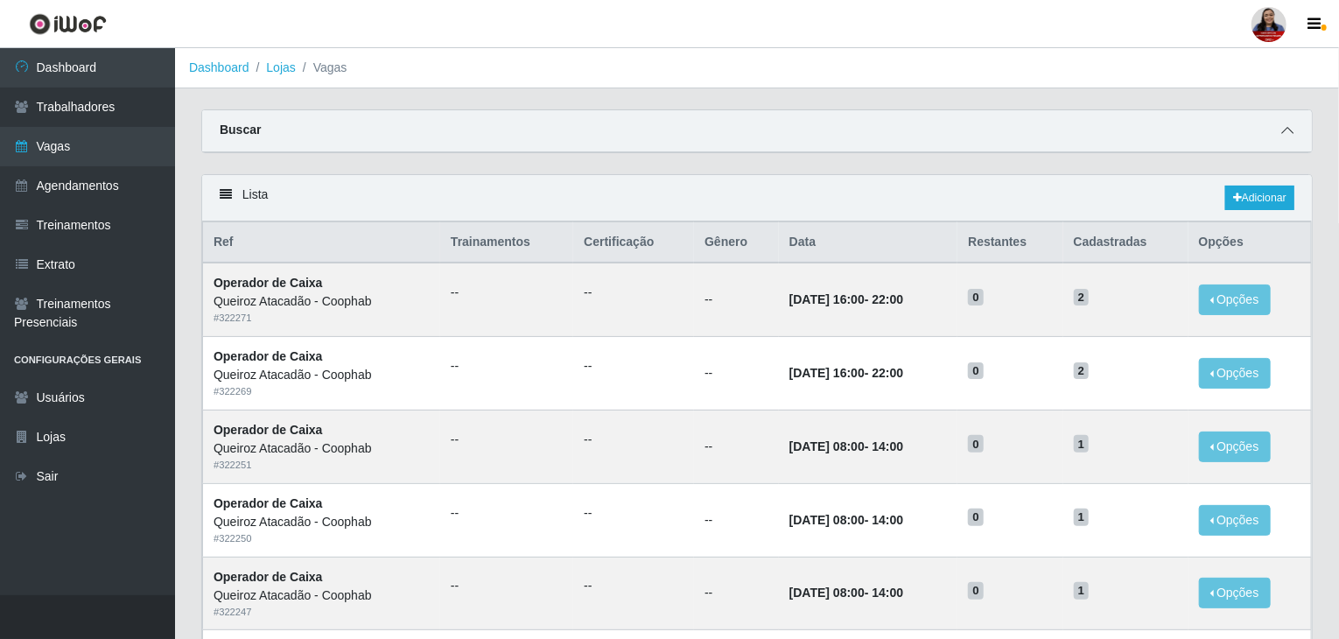
click at [1279, 127] on span at bounding box center [1287, 131] width 21 height 20
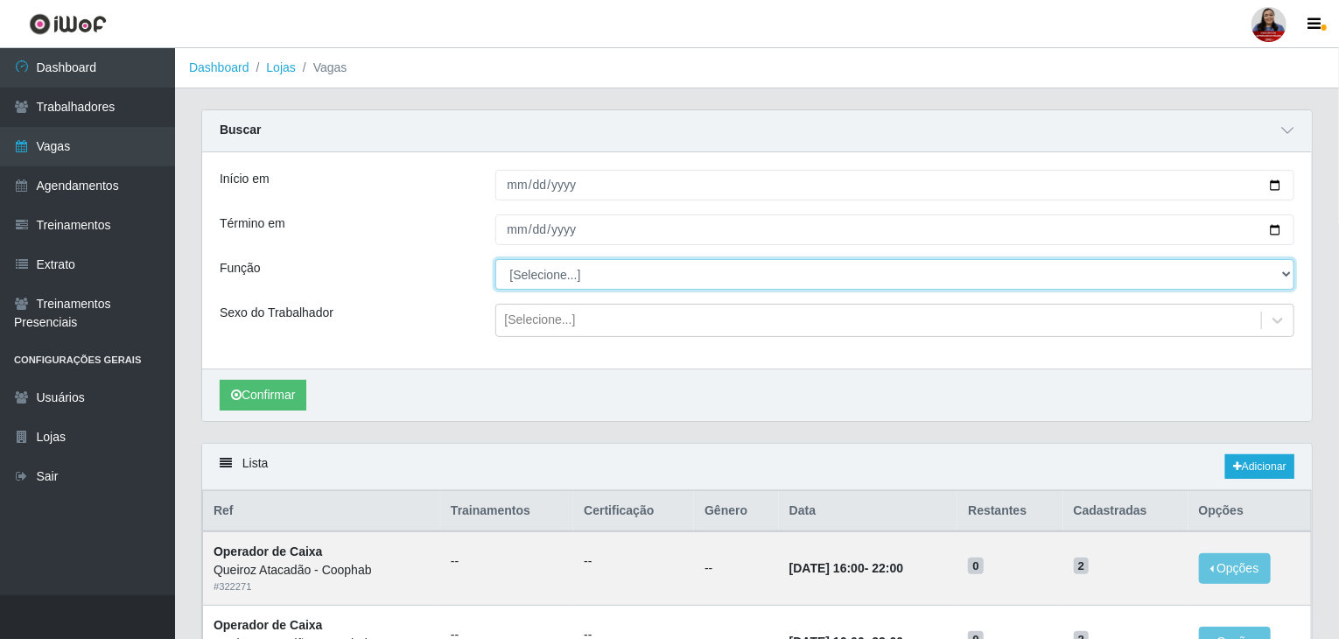
click at [1084, 263] on select "[Selecione...] ASG ASG + ASG ++ Balconista de Padaria Balconista de Padaria + B…" at bounding box center [895, 274] width 800 height 31
